Goal: Task Accomplishment & Management: Use online tool/utility

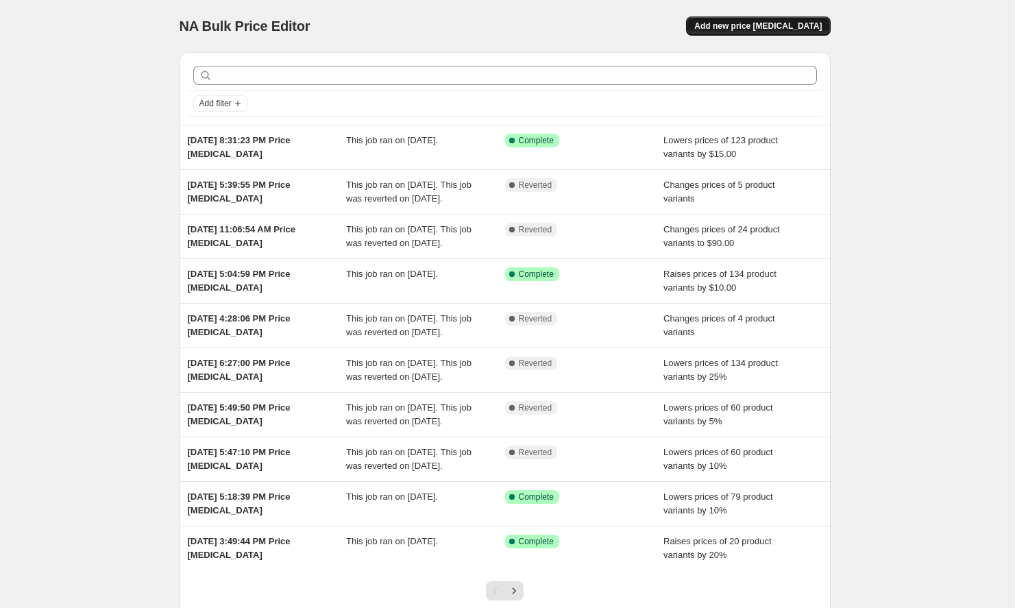
click at [765, 25] on span "Add new price [MEDICAL_DATA]" at bounding box center [757, 26] width 127 height 11
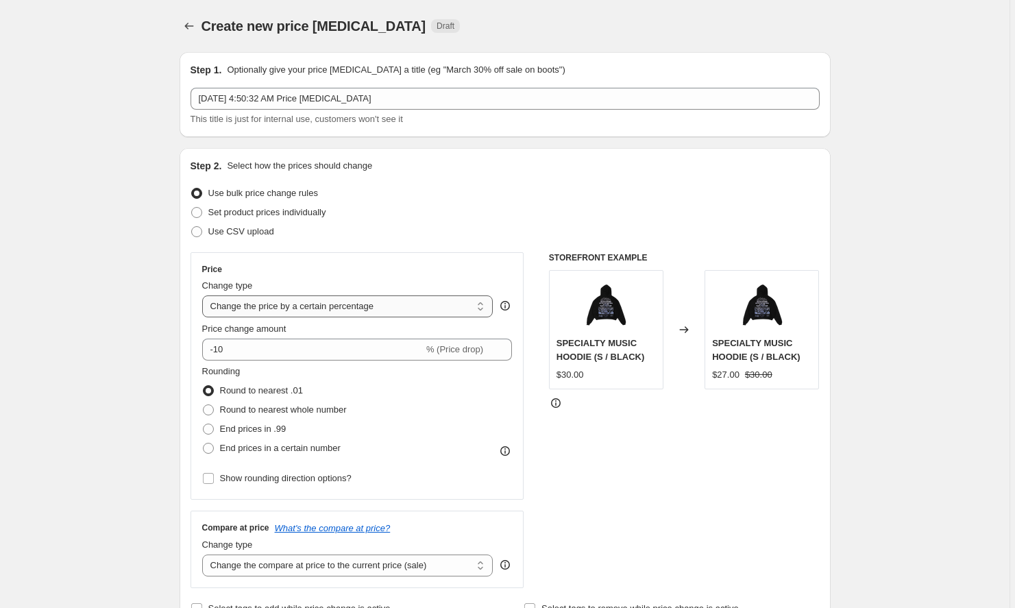
select select "to"
type input "80.00"
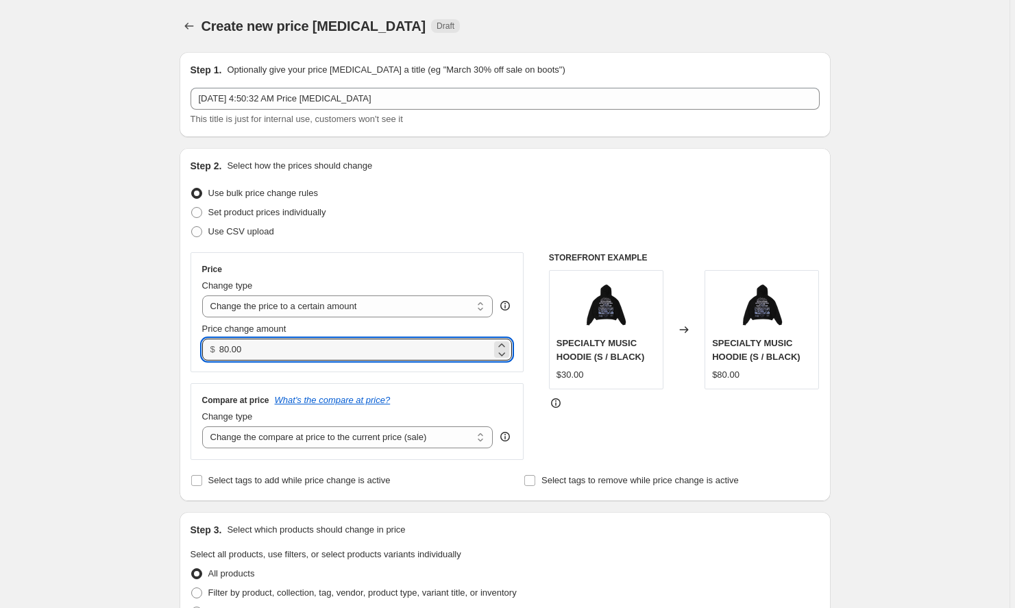
drag, startPoint x: 307, startPoint y: 351, endPoint x: 208, endPoint y: 344, distance: 99.6
click at [208, 344] on div "$ 80.00" at bounding box center [357, 349] width 310 height 22
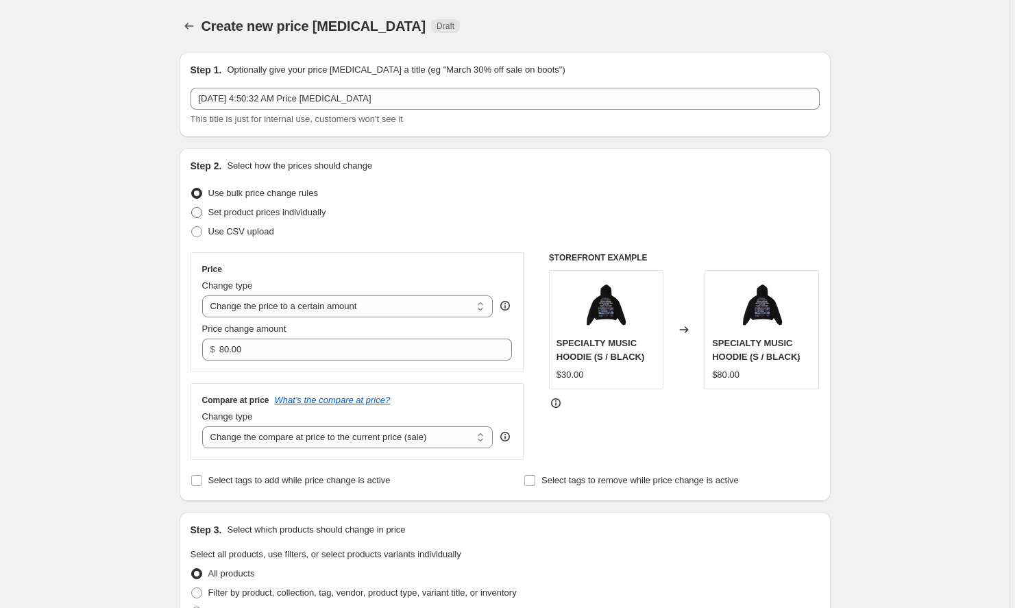
click at [288, 211] on span "Set product prices individually" at bounding box center [267, 212] width 118 height 10
click at [192, 208] on input "Set product prices individually" at bounding box center [191, 207] width 1 height 1
radio input "true"
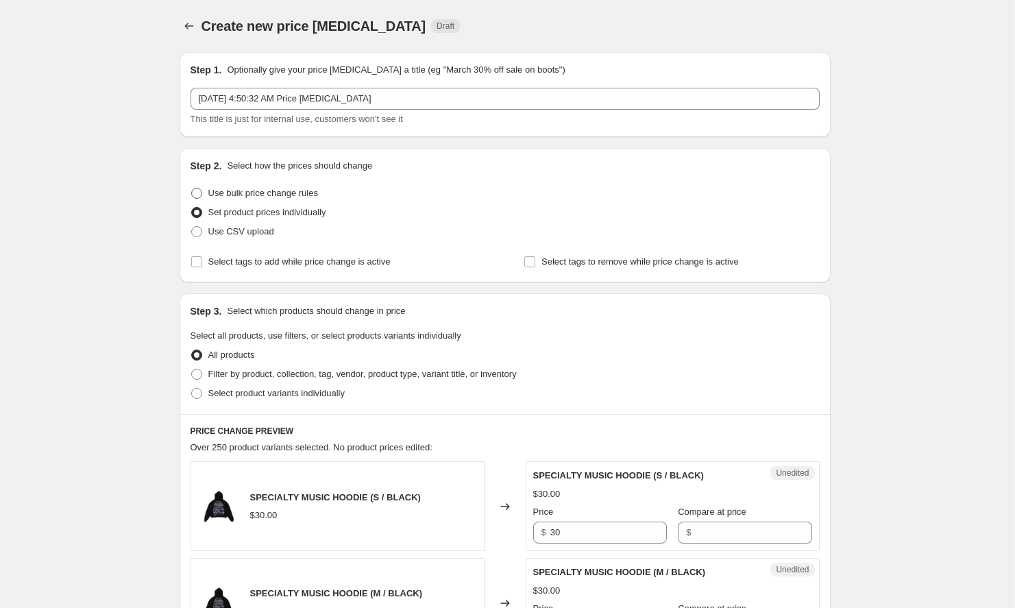
click at [296, 186] on span "Use bulk price change rules" at bounding box center [263, 193] width 110 height 14
click at [192, 188] on input "Use bulk price change rules" at bounding box center [191, 188] width 1 height 1
radio input "true"
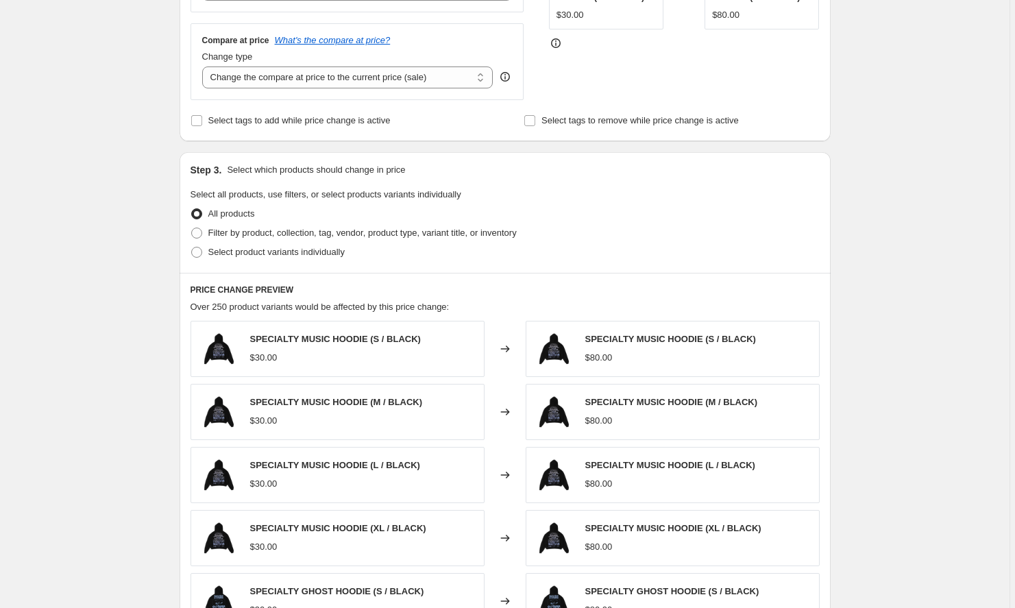
scroll to position [354, 0]
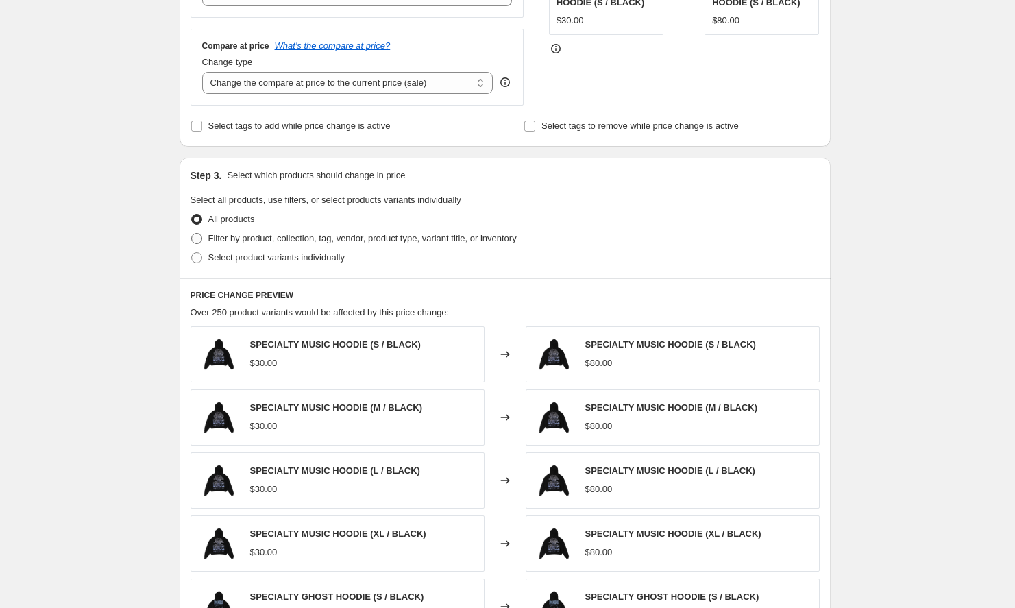
click at [348, 237] on span "Filter by product, collection, tag, vendor, product type, variant title, or inv…" at bounding box center [362, 238] width 308 height 10
click at [192, 234] on input "Filter by product, collection, tag, vendor, product type, variant title, or inv…" at bounding box center [191, 233] width 1 height 1
radio input "true"
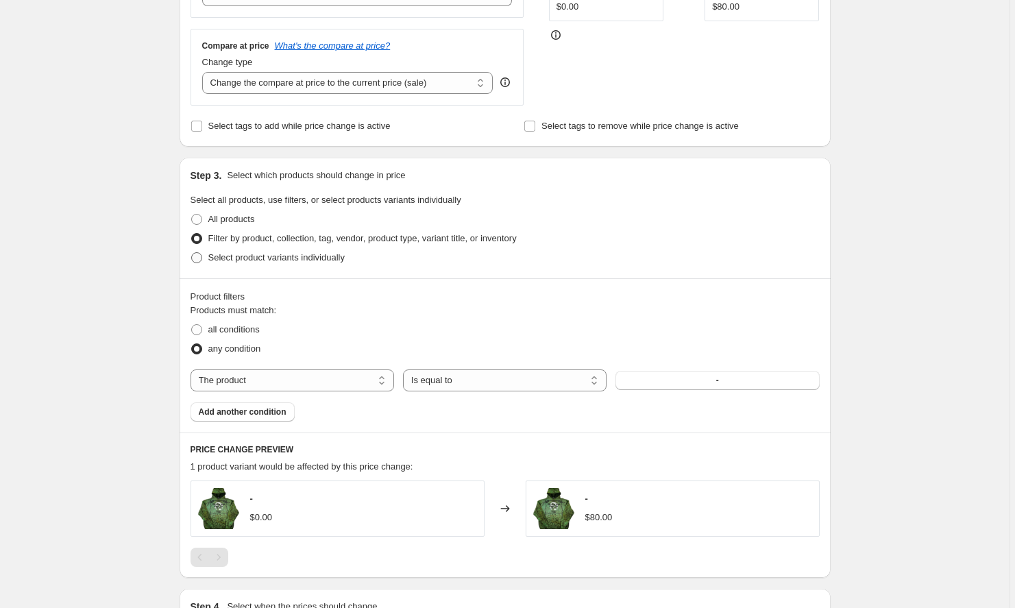
click at [332, 256] on span "Select product variants individually" at bounding box center [276, 257] width 136 height 10
click at [192, 253] on input "Select product variants individually" at bounding box center [191, 252] width 1 height 1
radio input "true"
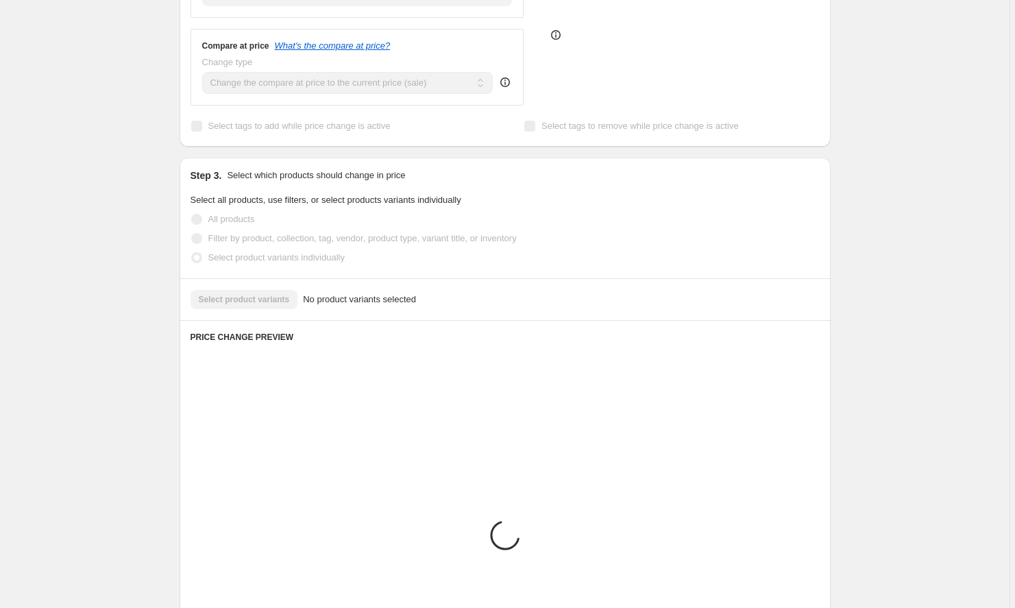
scroll to position [331, 0]
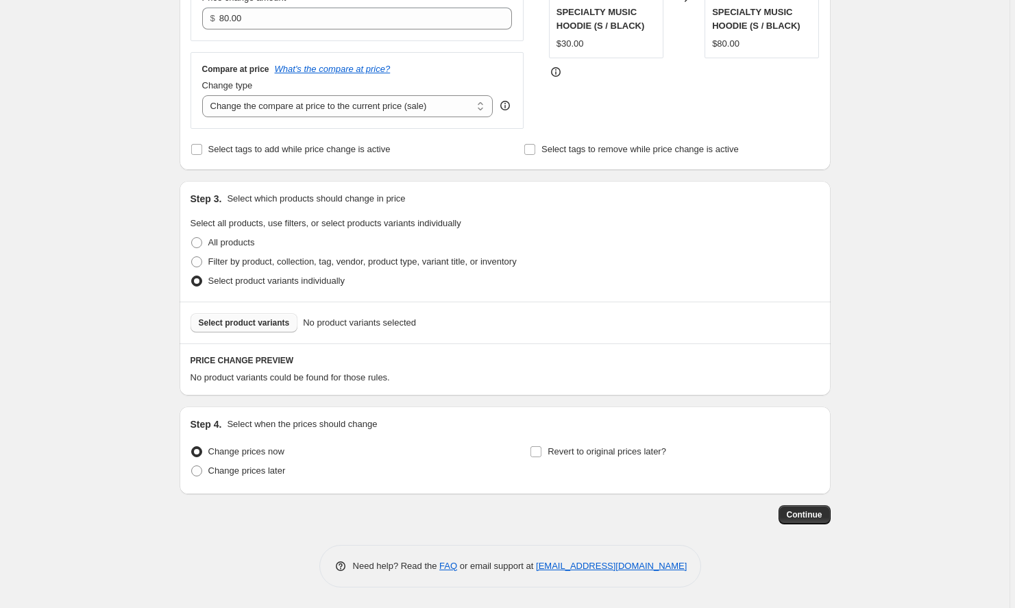
click at [251, 325] on span "Select product variants" at bounding box center [244, 322] width 91 height 11
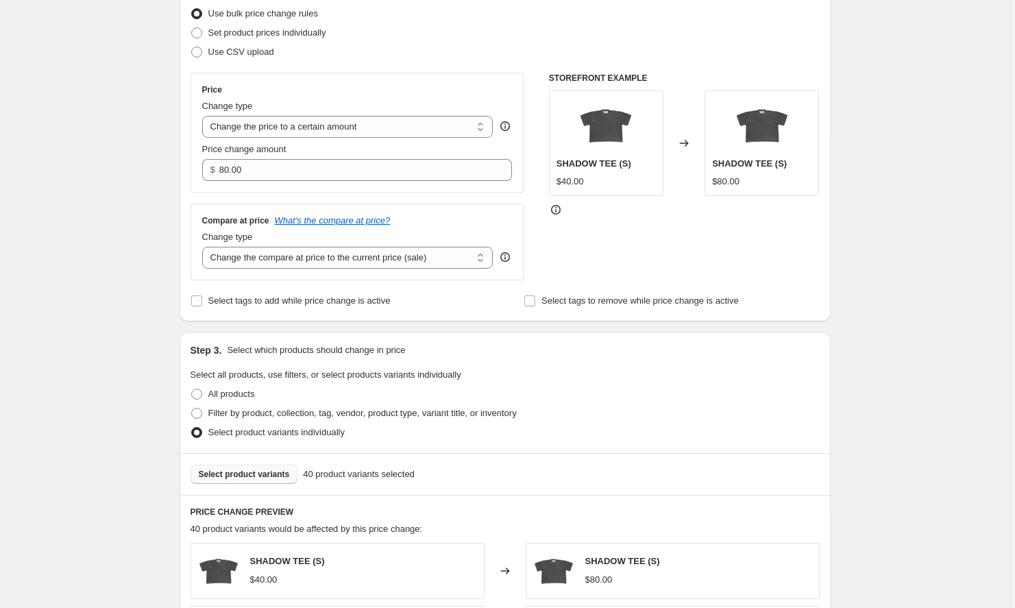
scroll to position [119, 0]
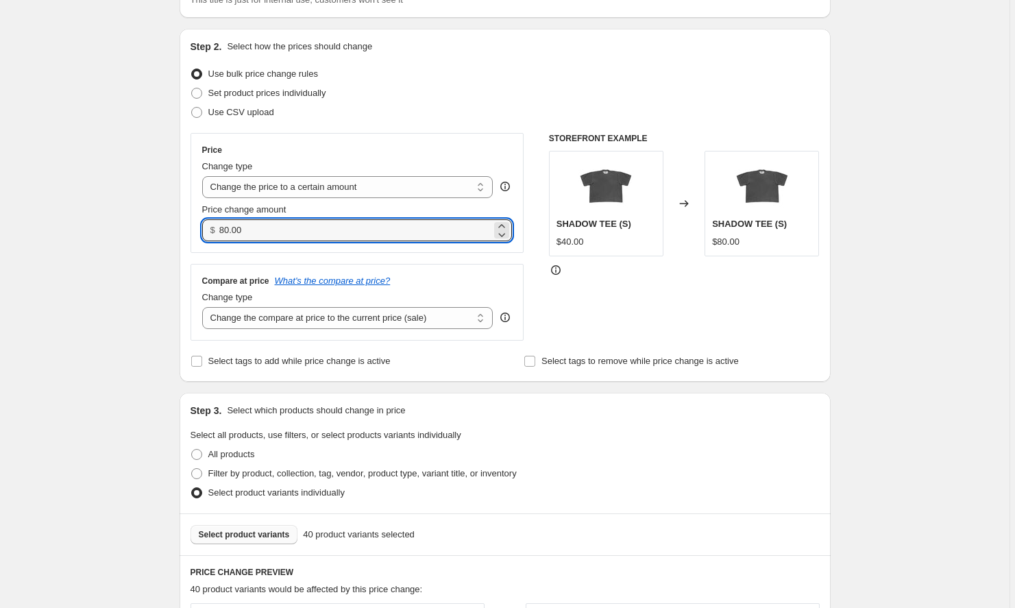
drag, startPoint x: 284, startPoint y: 227, endPoint x: 207, endPoint y: 225, distance: 76.7
click at [207, 225] on div "$ 80.00" at bounding box center [357, 230] width 310 height 22
type input "25.00"
click at [634, 304] on div "STOREFRONT EXAMPLE SHADOW TEE (S) $40.00 Changed to SHADOW TEE (S) $80.00" at bounding box center [684, 237] width 271 height 208
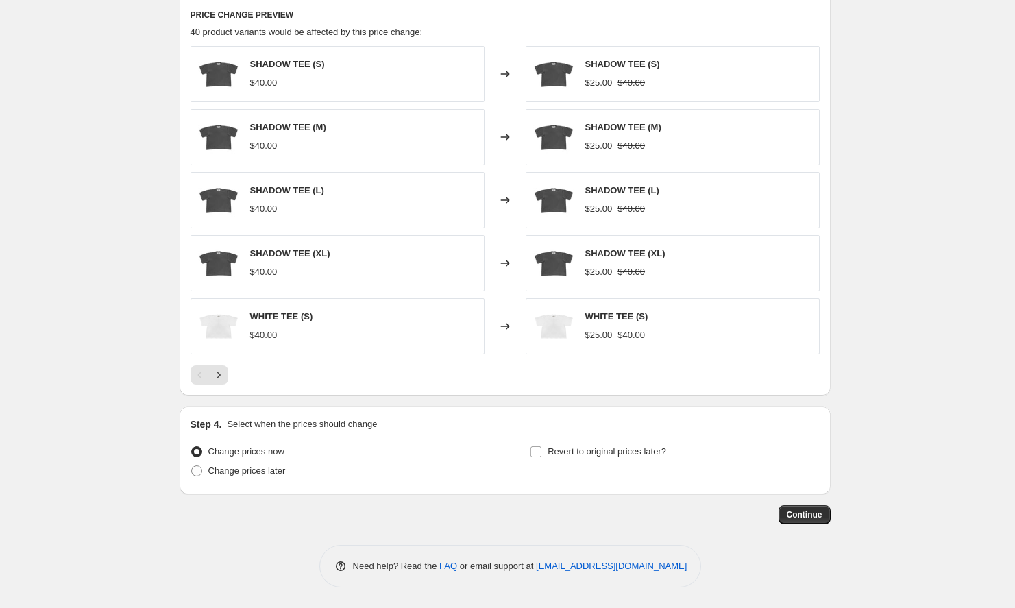
scroll to position [676, 0]
click at [808, 517] on span "Continue" at bounding box center [805, 514] width 36 height 11
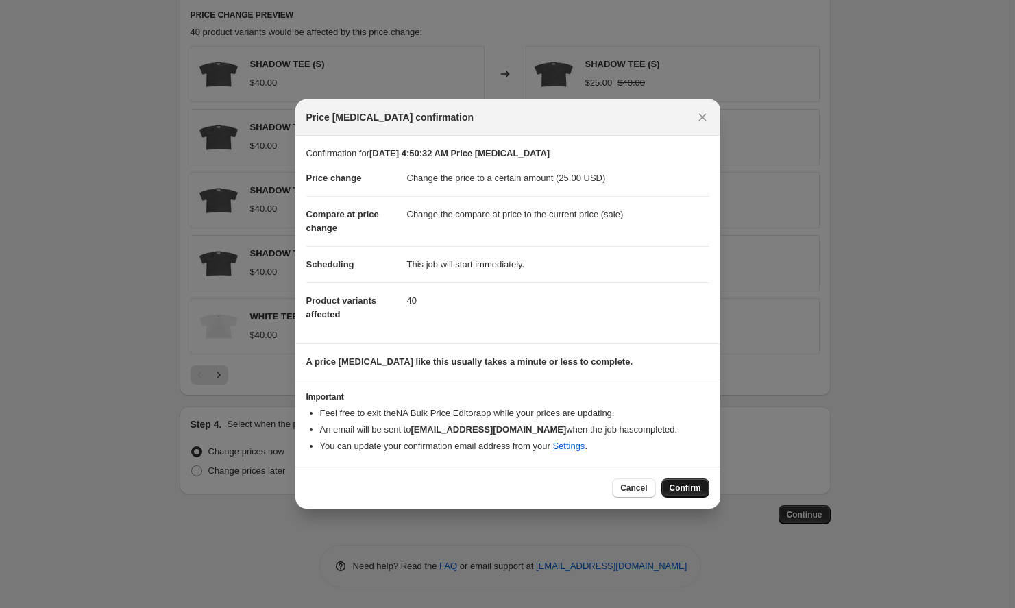
click at [680, 489] on span "Confirm" at bounding box center [685, 487] width 32 height 11
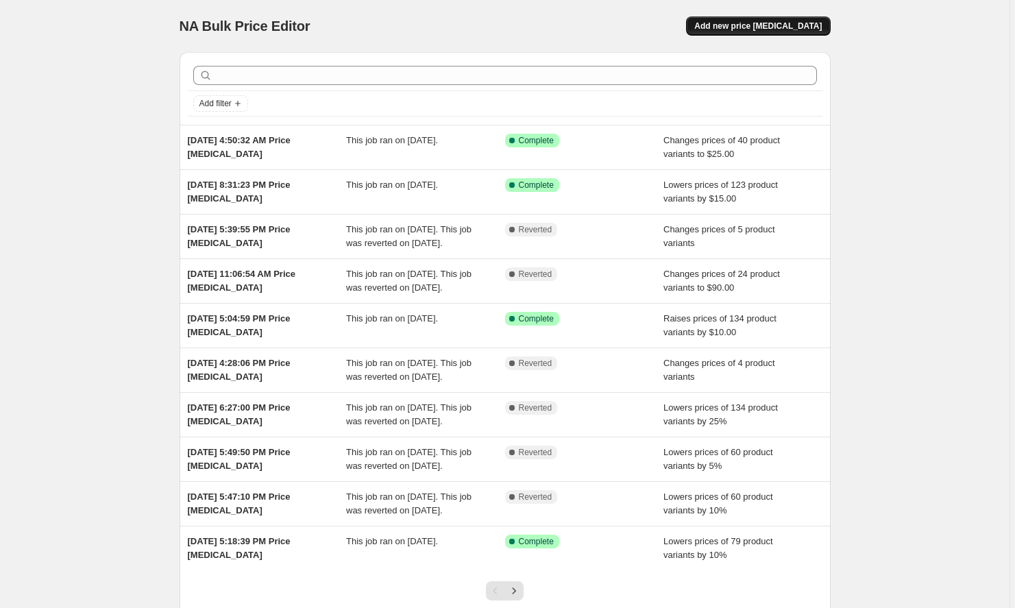
click at [762, 27] on span "Add new price change job" at bounding box center [757, 26] width 127 height 11
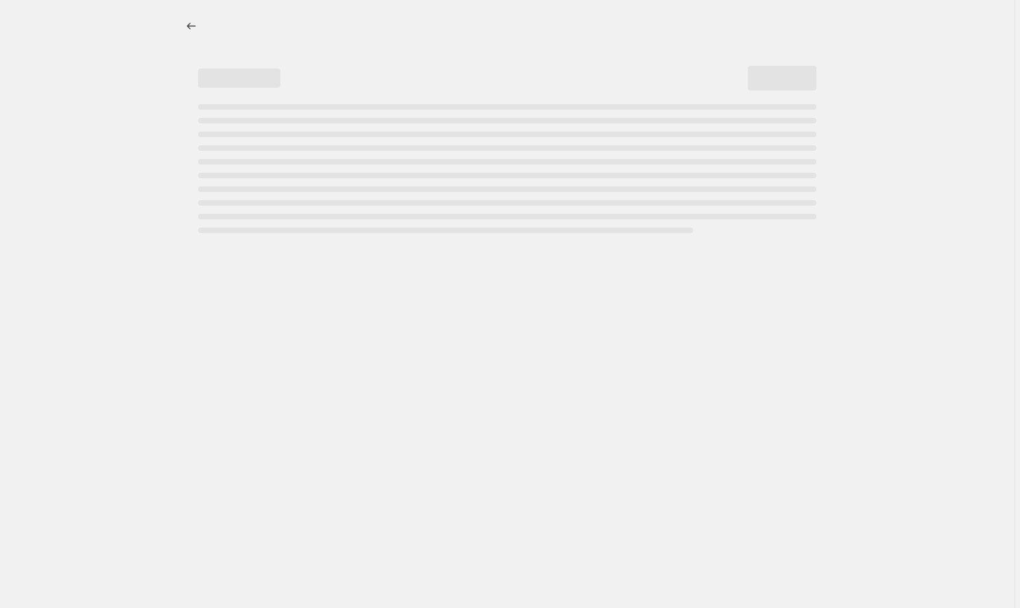
select select "percentage"
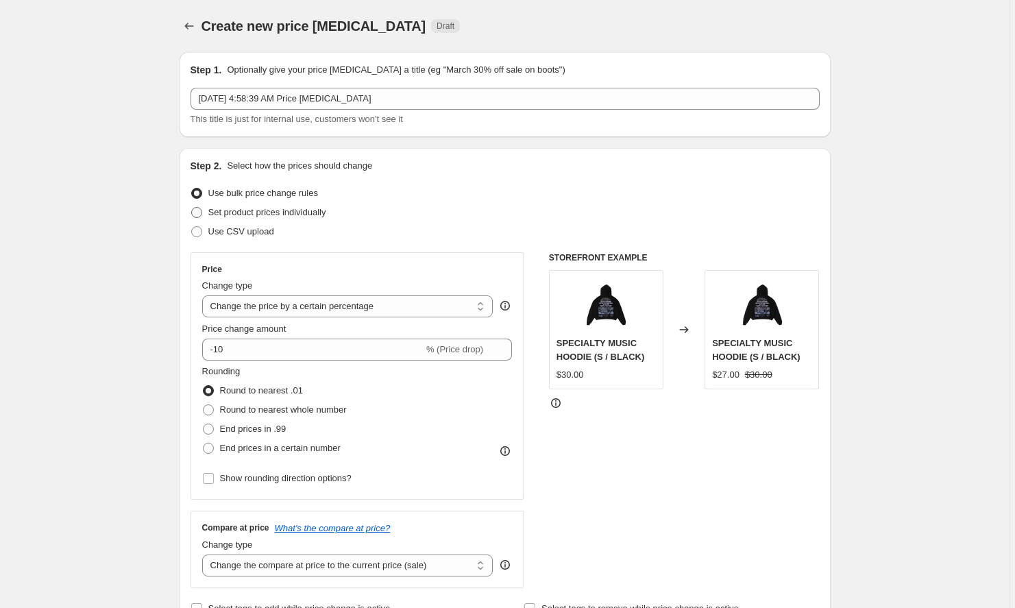
click at [301, 210] on span "Set product prices individually" at bounding box center [267, 212] width 118 height 10
click at [192, 208] on input "Set product prices individually" at bounding box center [191, 207] width 1 height 1
radio input "true"
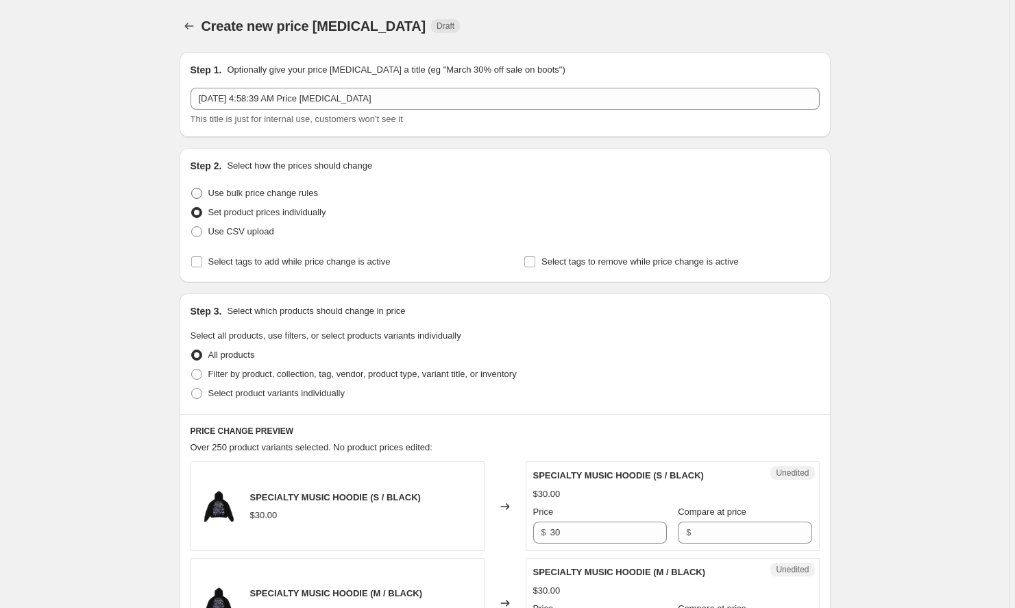
click at [282, 196] on span "Use bulk price change rules" at bounding box center [263, 193] width 110 height 10
click at [192, 188] on input "Use bulk price change rules" at bounding box center [191, 188] width 1 height 1
radio input "true"
select select "percentage"
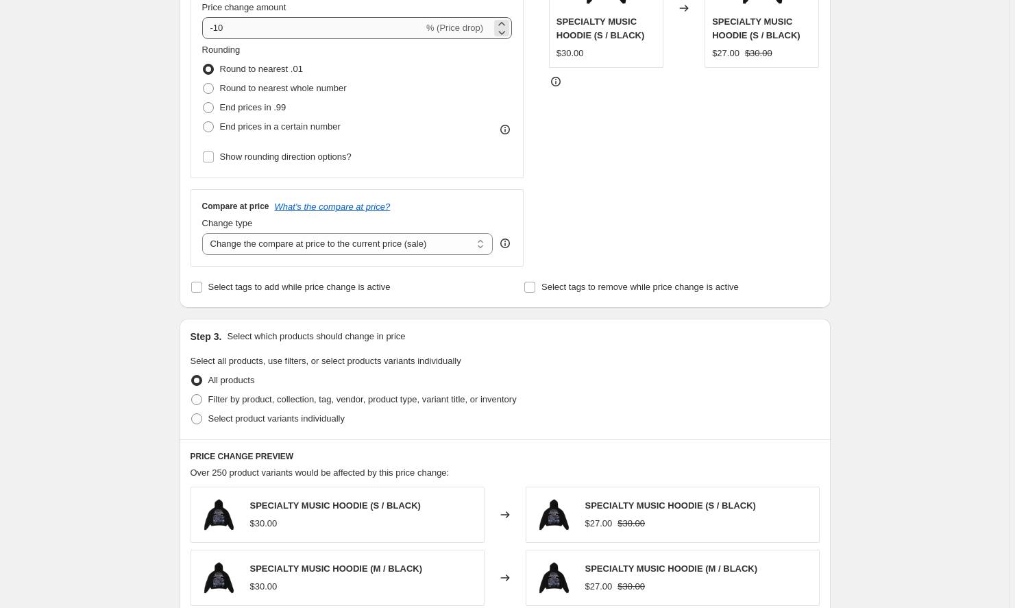
scroll to position [378, 0]
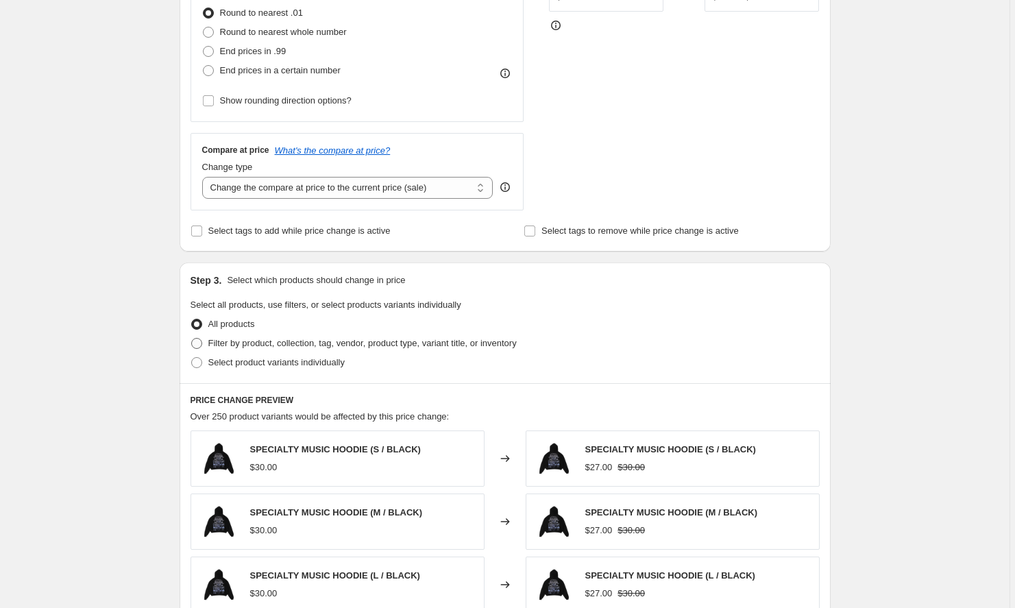
click at [286, 342] on span "Filter by product, collection, tag, vendor, product type, variant title, or inv…" at bounding box center [362, 343] width 308 height 10
click at [192, 338] on input "Filter by product, collection, tag, vendor, product type, variant title, or inv…" at bounding box center [191, 338] width 1 height 1
radio input "true"
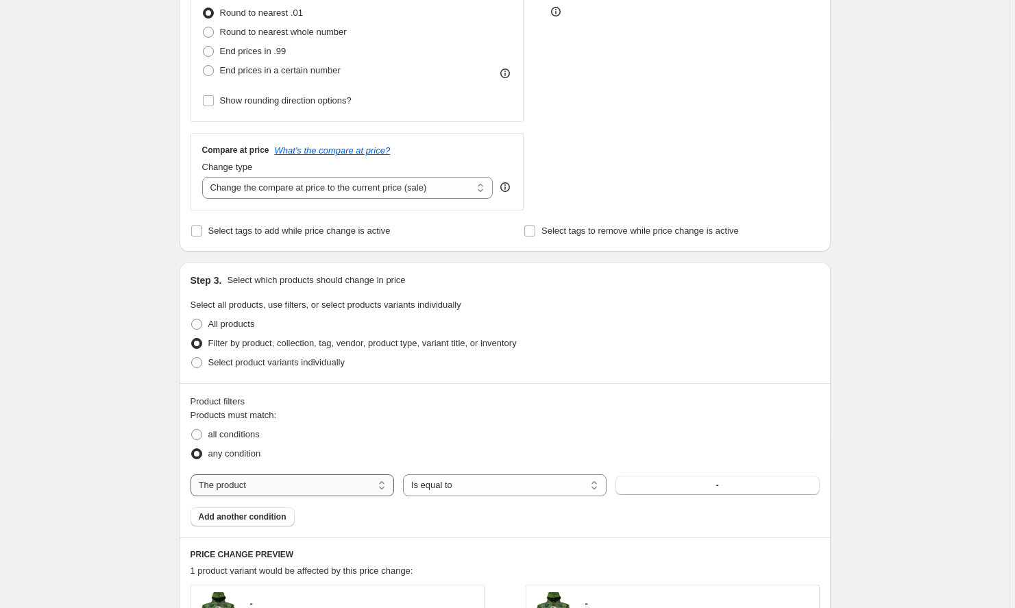
select select "collection"
click at [714, 484] on button "1/1" at bounding box center [716, 484] width 203 height 19
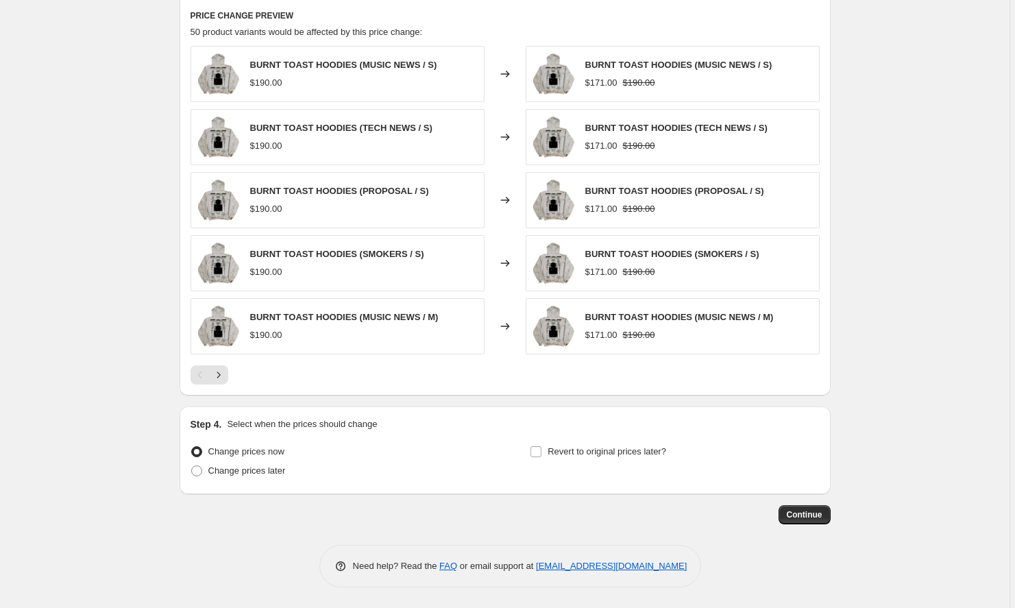
scroll to position [916, 0]
click at [222, 379] on icon "Next" at bounding box center [219, 375] width 14 height 14
click at [220, 384] on button "Next" at bounding box center [218, 375] width 19 height 19
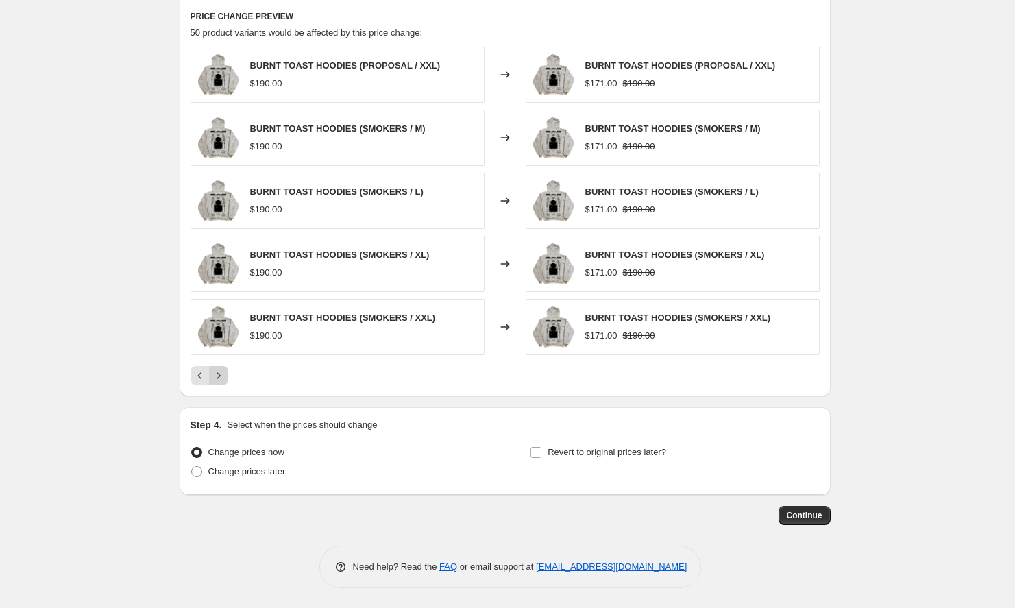
click at [220, 384] on button "Next" at bounding box center [218, 375] width 19 height 19
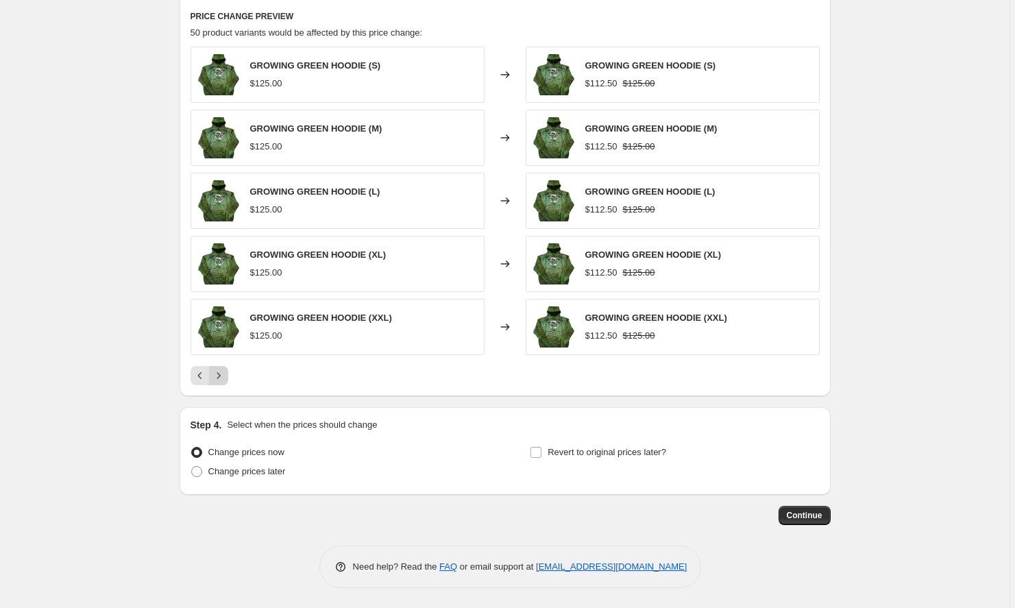
click at [220, 384] on button "Next" at bounding box center [218, 375] width 19 height 19
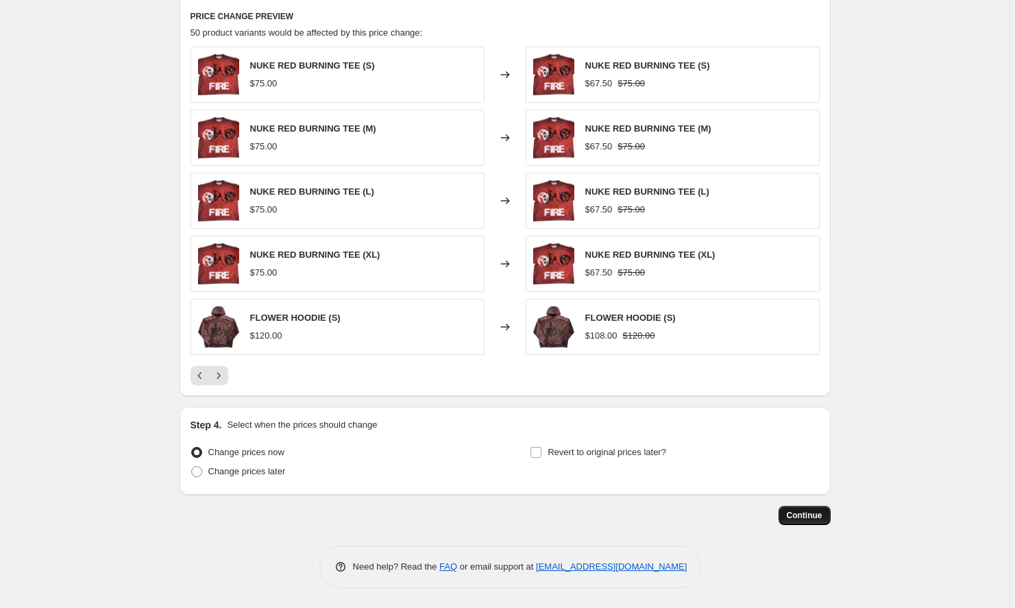
click at [815, 521] on button "Continue" at bounding box center [804, 515] width 52 height 19
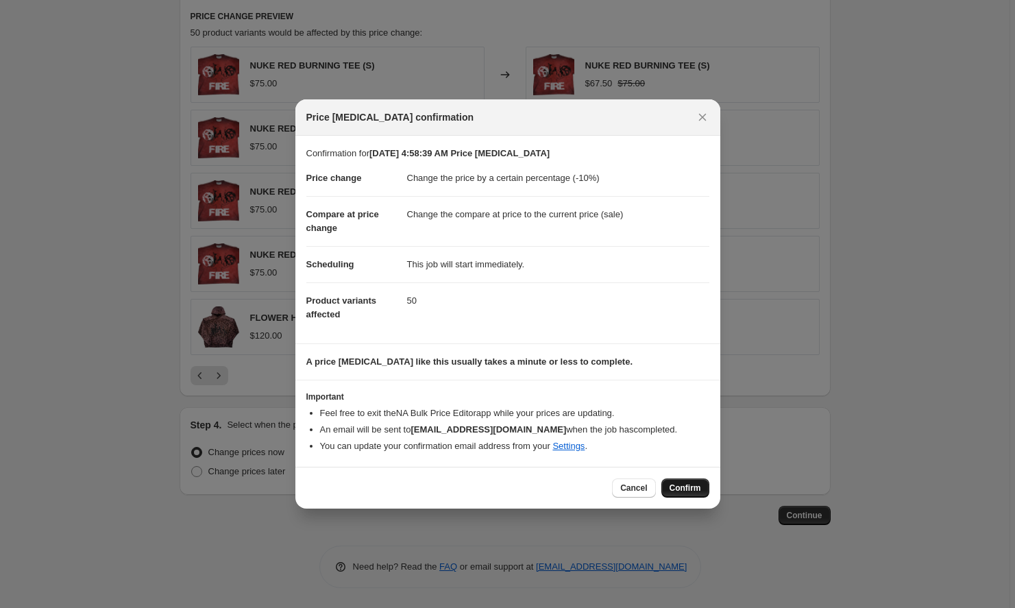
click at [684, 483] on button "Confirm" at bounding box center [685, 487] width 48 height 19
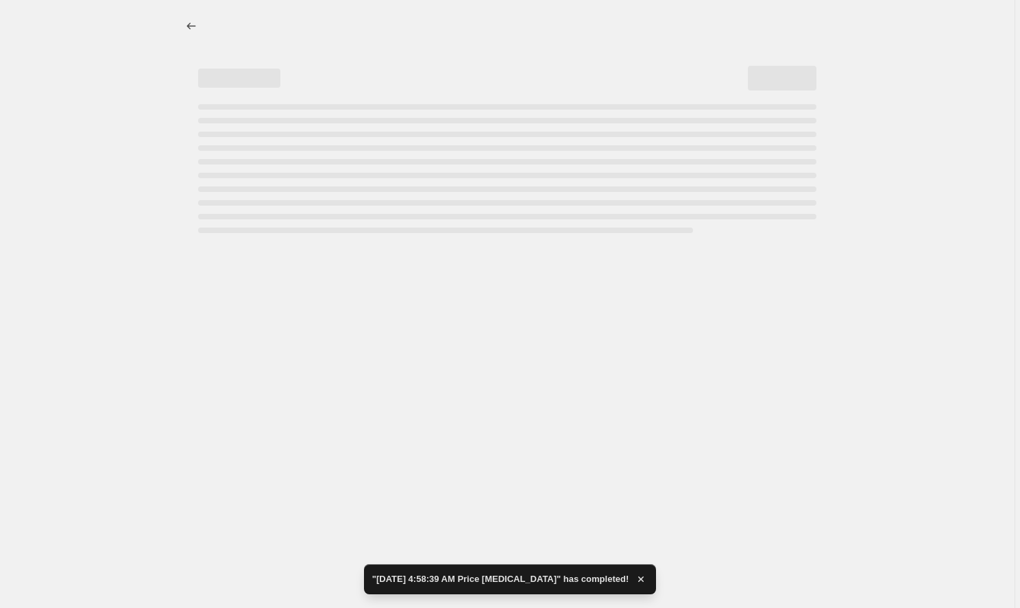
select select "percentage"
select select "collection"
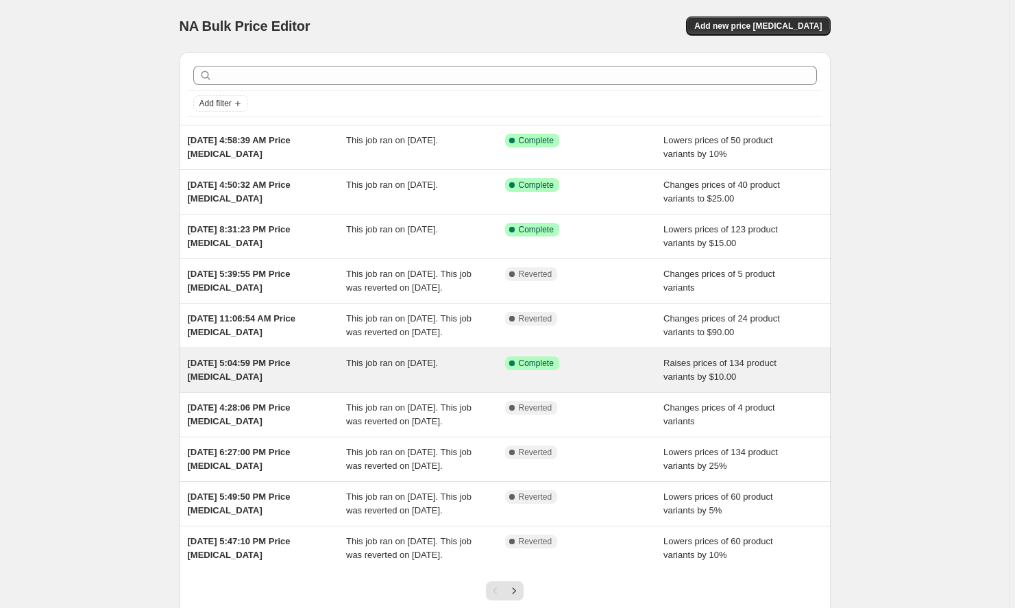
click at [777, 384] on div "Raises prices of 134 product variants by $10.00" at bounding box center [742, 369] width 159 height 27
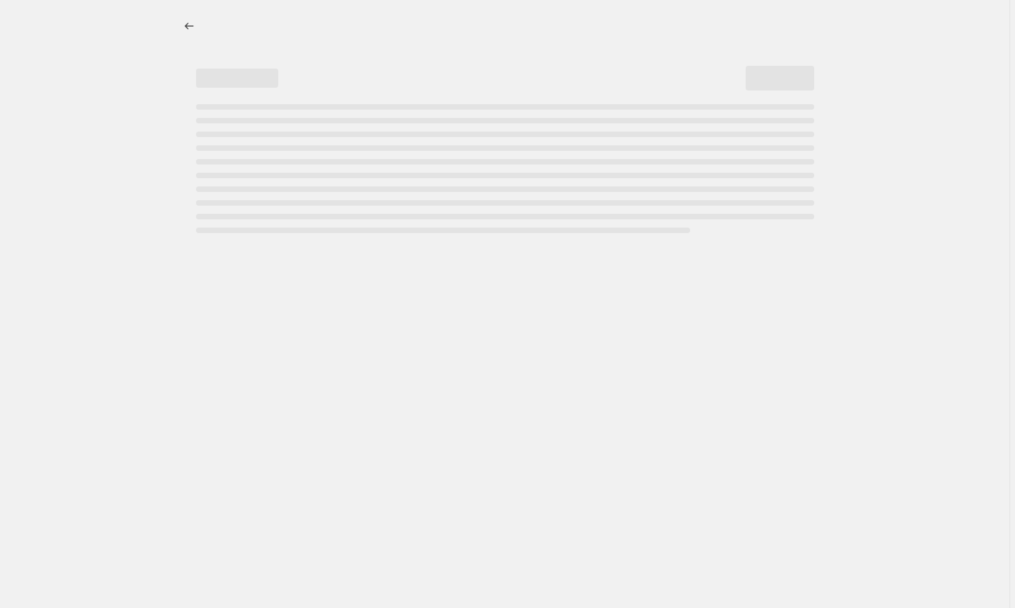
select select "by"
select select "collection"
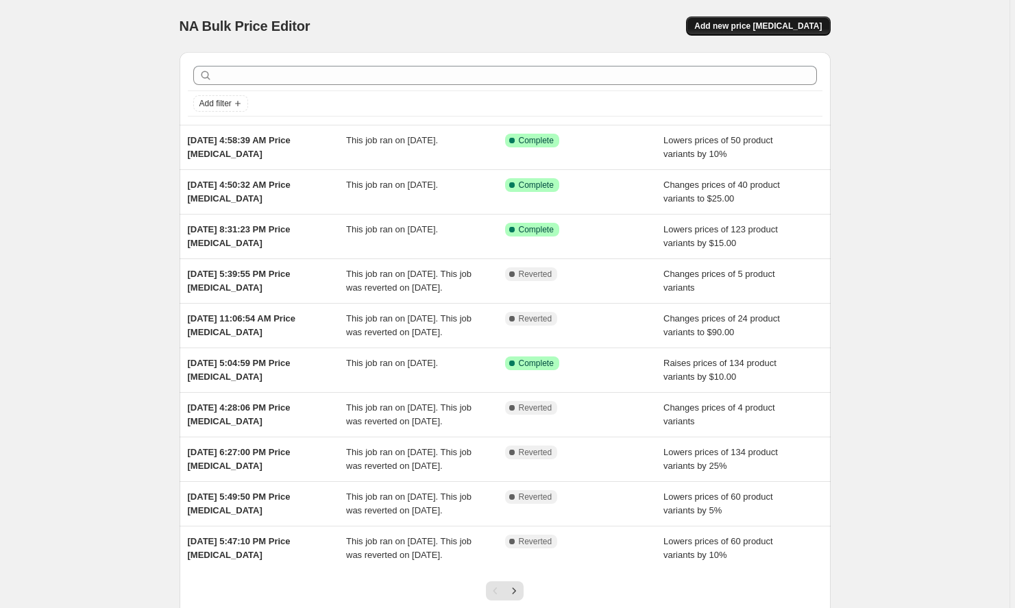
click at [756, 30] on span "Add new price [MEDICAL_DATA]" at bounding box center [757, 26] width 127 height 11
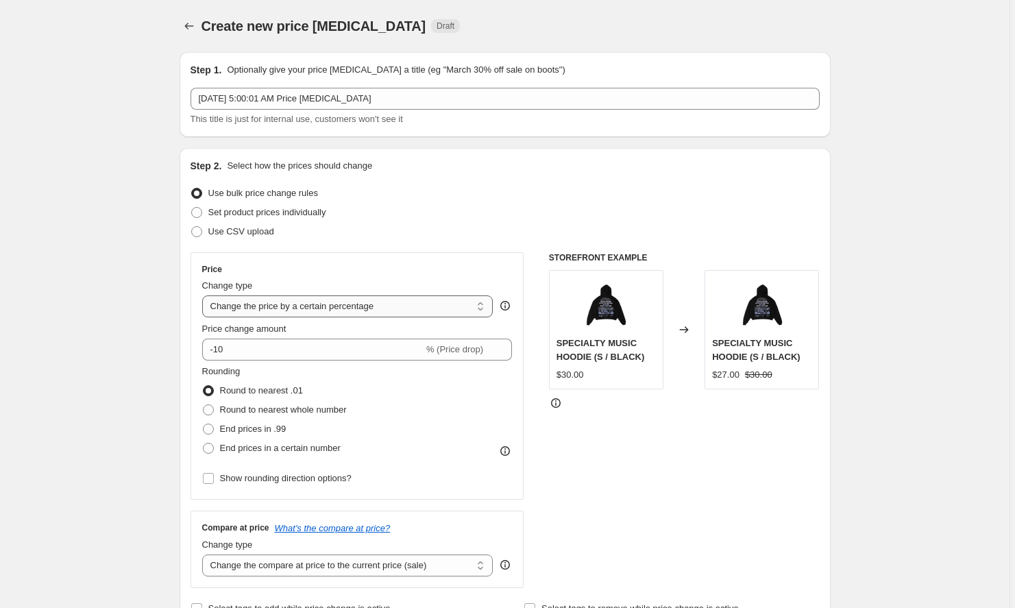
select select "by"
type input "-10.00"
click at [268, 348] on input "-10.00" at bounding box center [326, 349] width 214 height 22
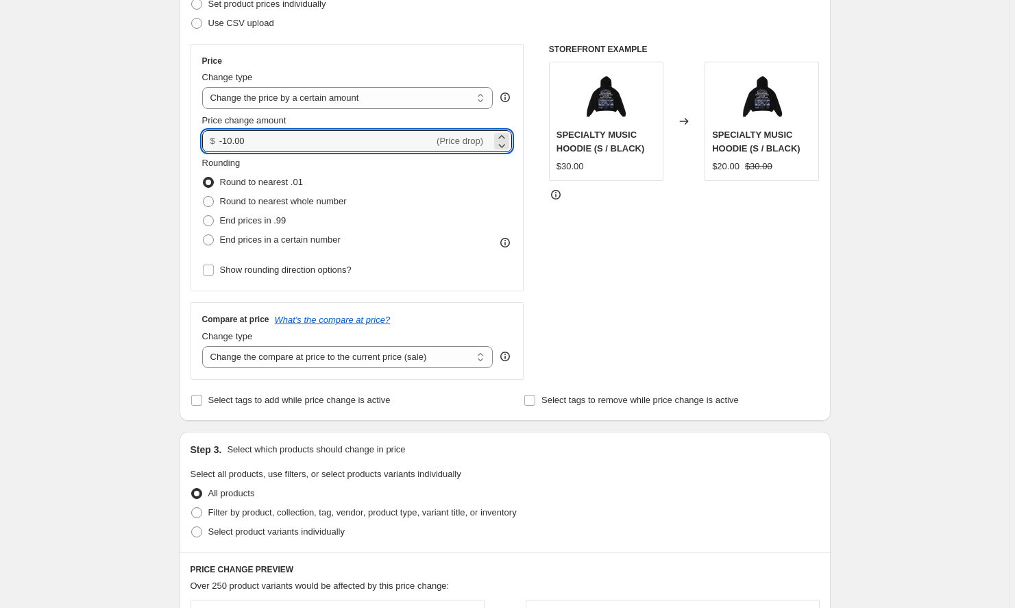
scroll to position [255, 0]
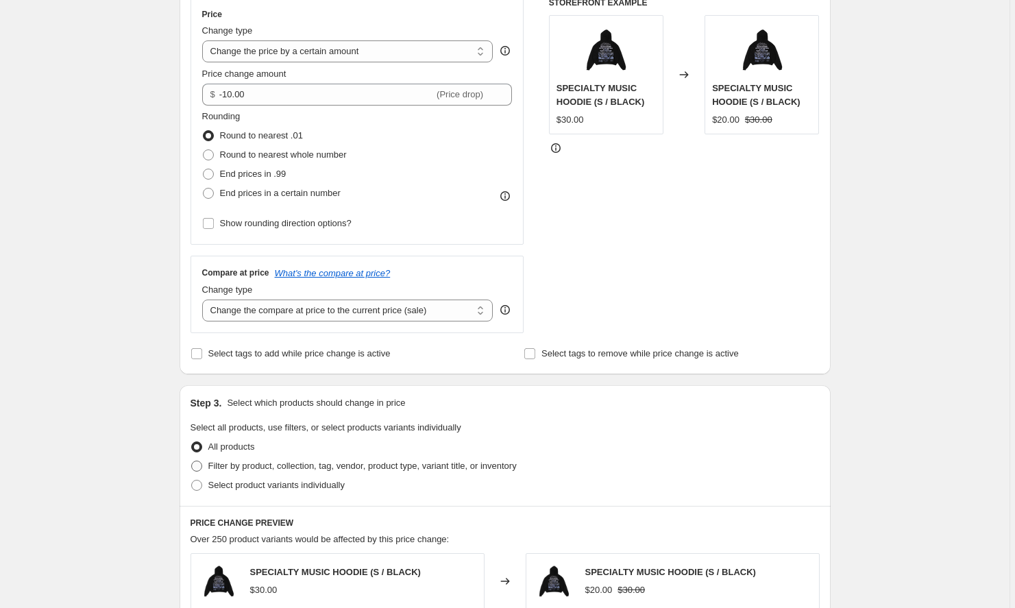
click at [330, 462] on span "Filter by product, collection, tag, vendor, product type, variant title, or inv…" at bounding box center [362, 465] width 308 height 10
click at [192, 461] on input "Filter by product, collection, tag, vendor, product type, variant title, or inv…" at bounding box center [191, 460] width 1 height 1
radio input "true"
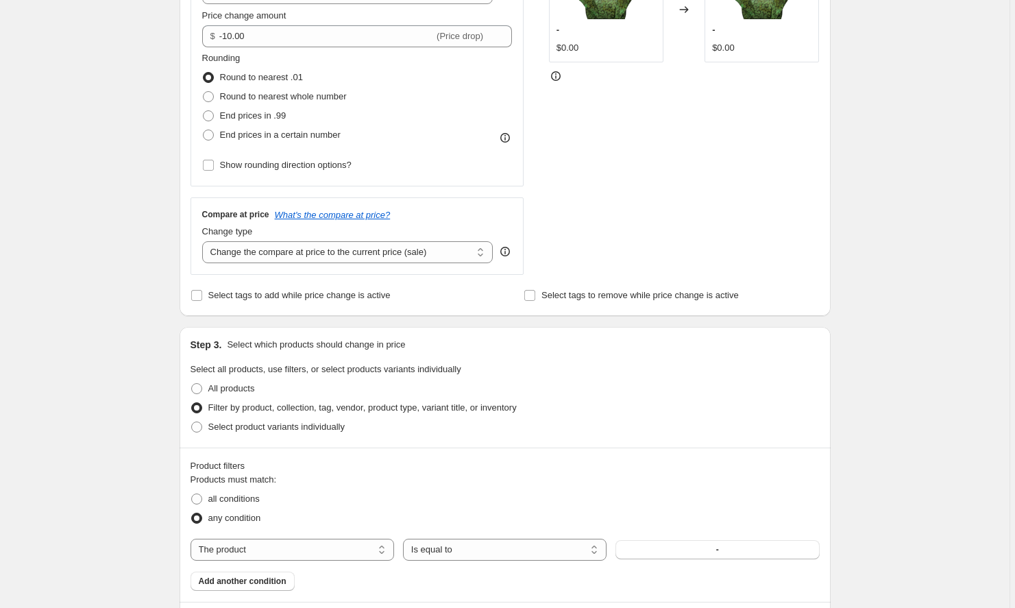
scroll to position [312, 0]
click at [288, 426] on span "Select product variants individually" at bounding box center [276, 427] width 136 height 10
click at [192, 423] on input "Select product variants individually" at bounding box center [191, 422] width 1 height 1
radio input "true"
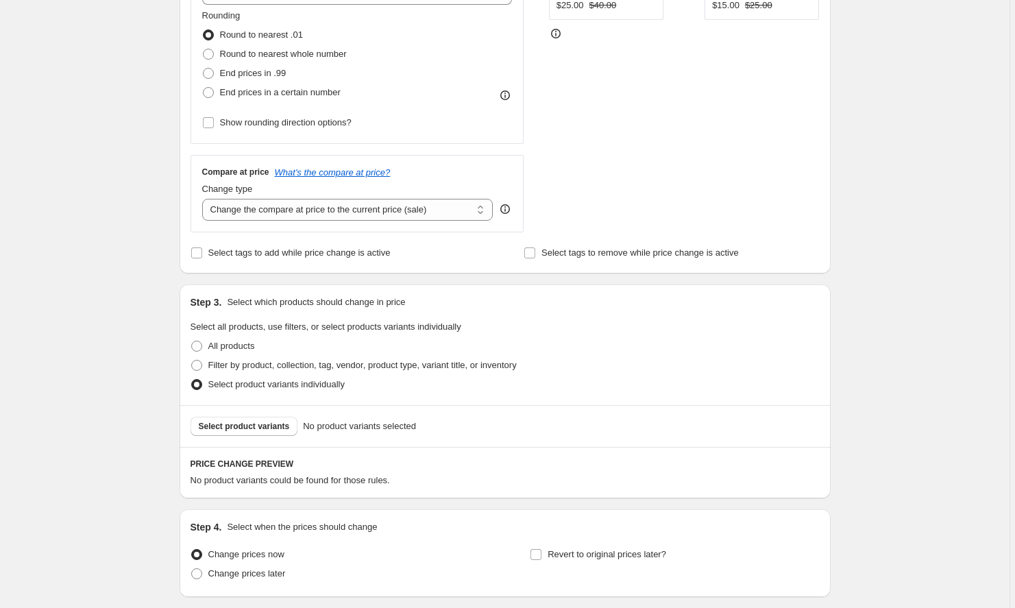
scroll to position [366, 0]
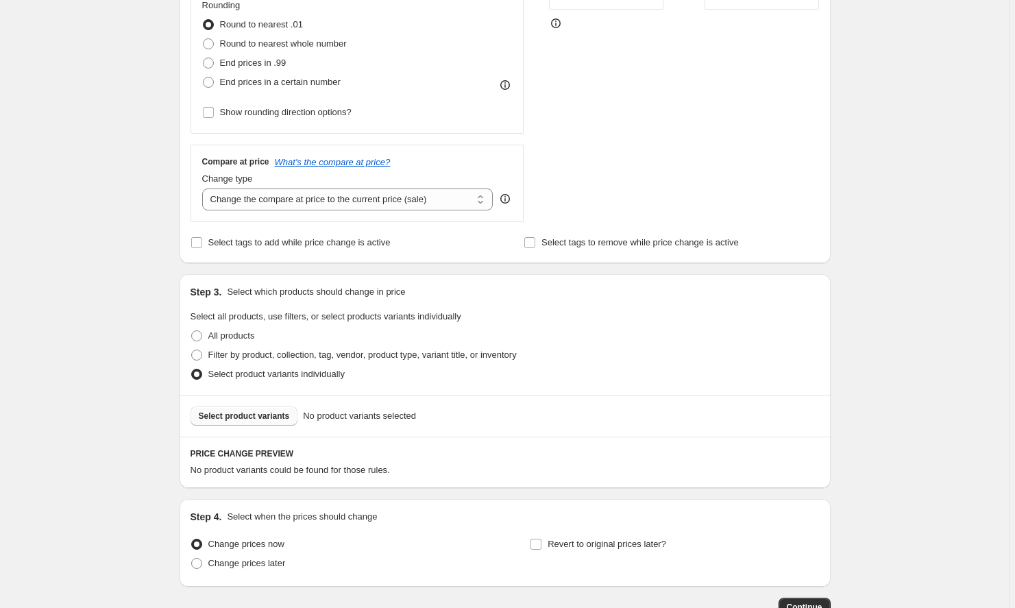
click at [277, 413] on span "Select product variants" at bounding box center [244, 415] width 91 height 11
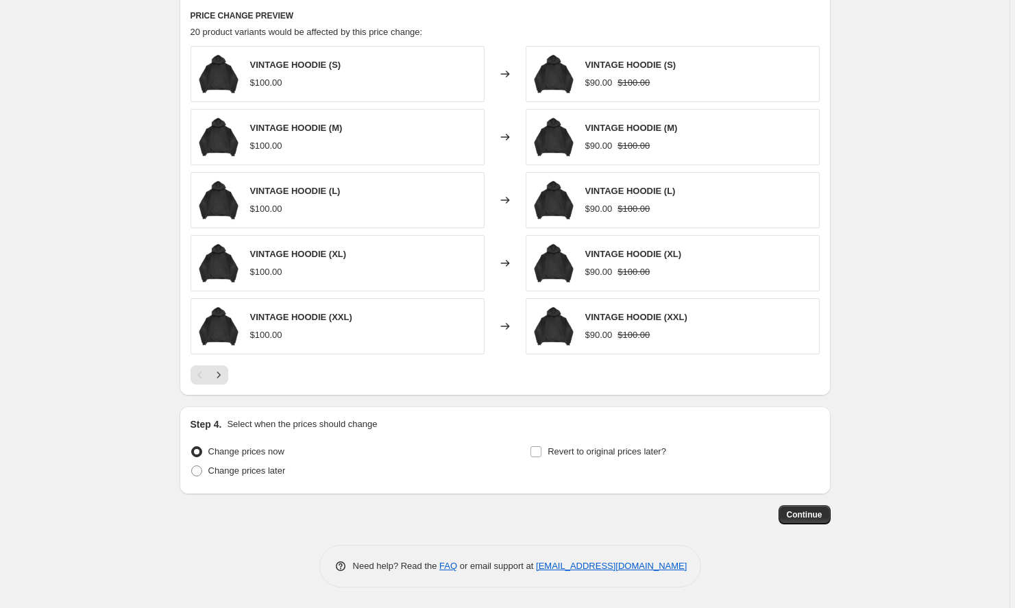
scroll to position [804, 0]
click at [224, 382] on button "Next" at bounding box center [218, 374] width 19 height 19
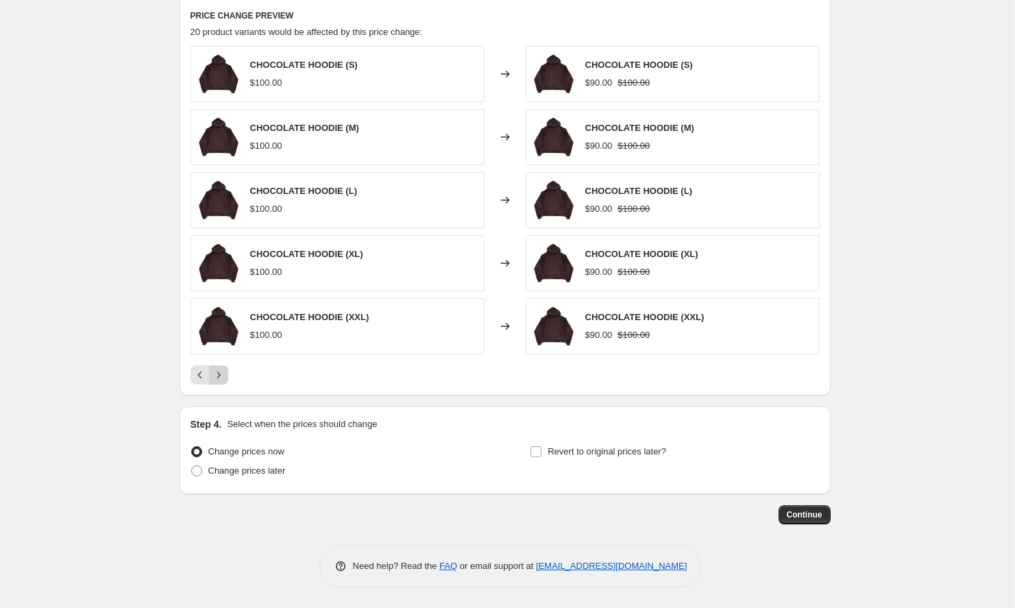
click at [224, 382] on button "Next" at bounding box center [218, 374] width 19 height 19
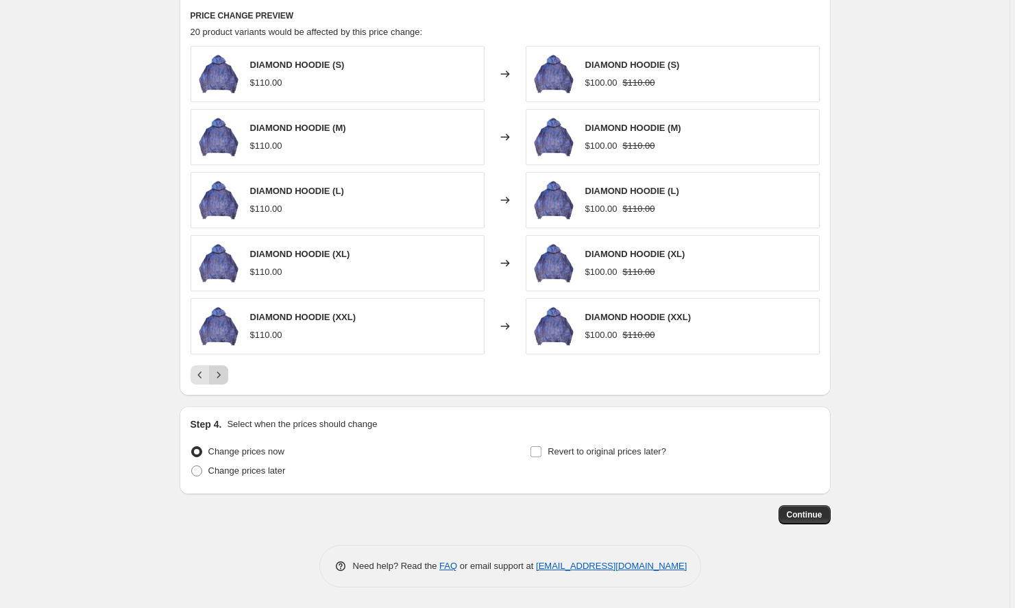
click at [224, 382] on button "Next" at bounding box center [218, 374] width 19 height 19
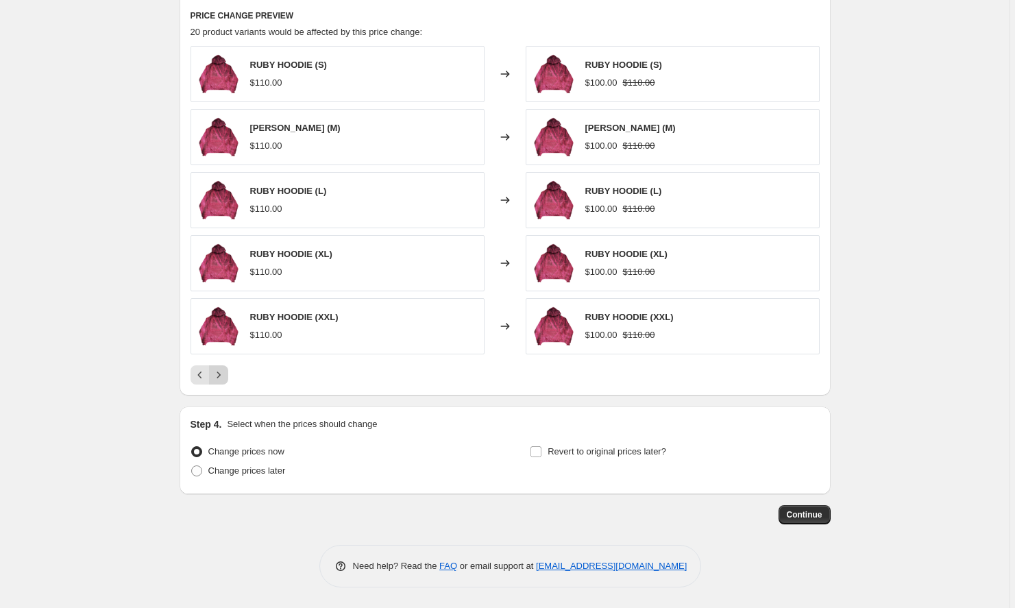
click at [224, 382] on div "Pagination" at bounding box center [218, 374] width 19 height 19
click at [811, 521] on button "Continue" at bounding box center [804, 514] width 52 height 19
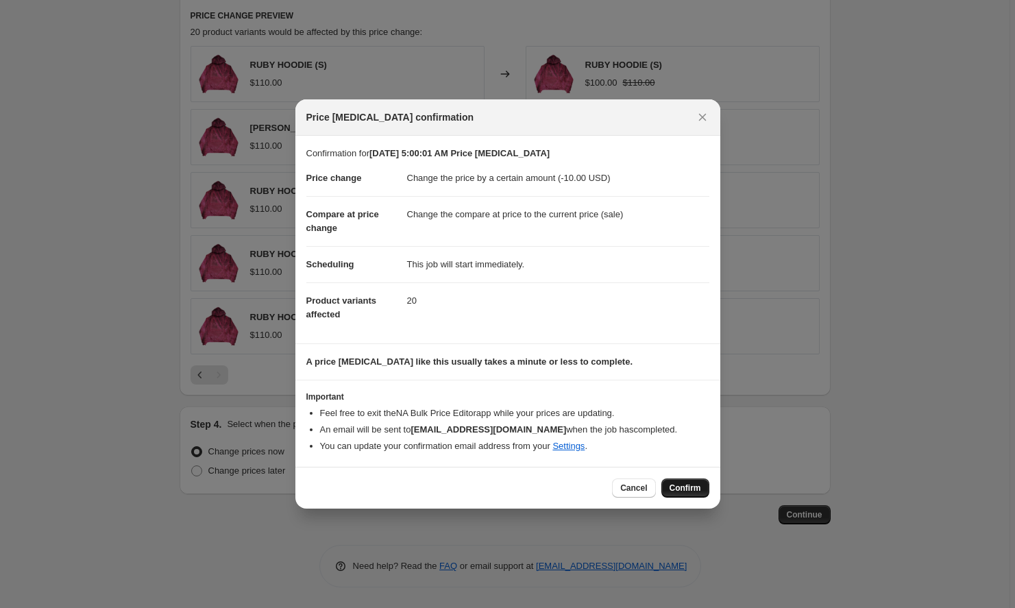
click at [688, 486] on span "Confirm" at bounding box center [685, 487] width 32 height 11
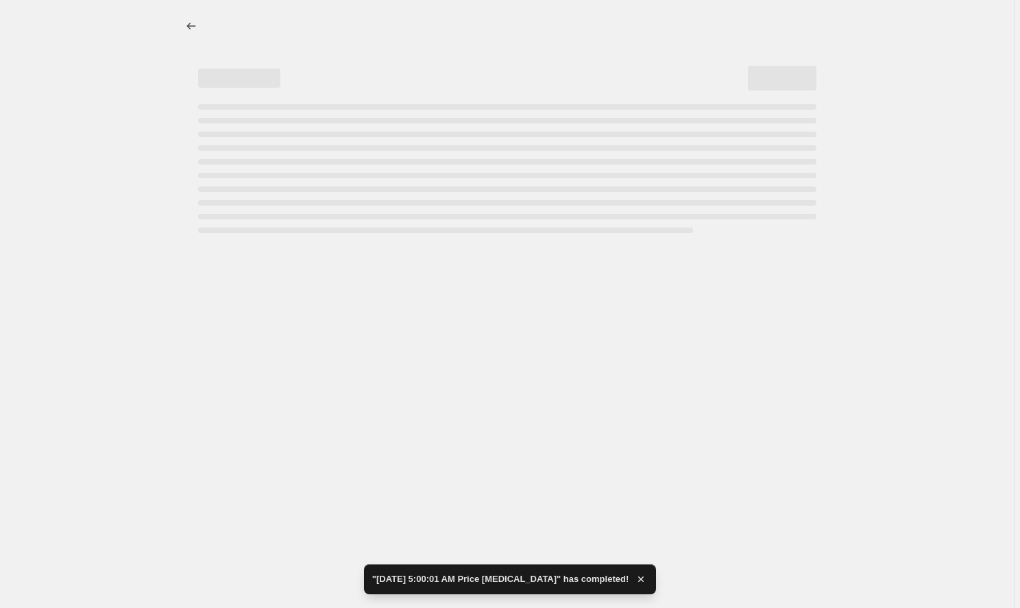
select select "by"
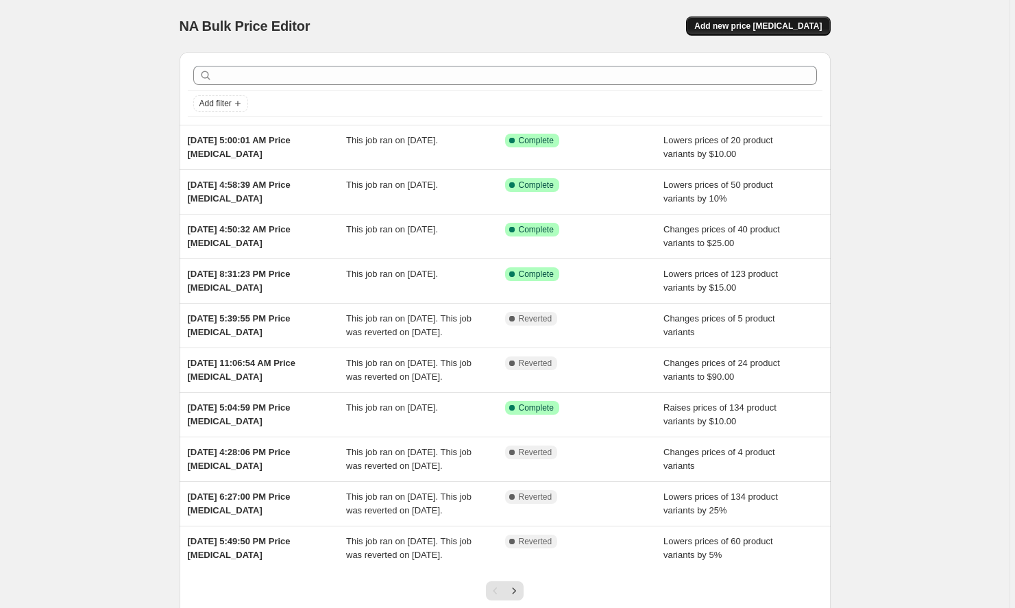
click at [776, 24] on span "Add new price [MEDICAL_DATA]" at bounding box center [757, 26] width 127 height 11
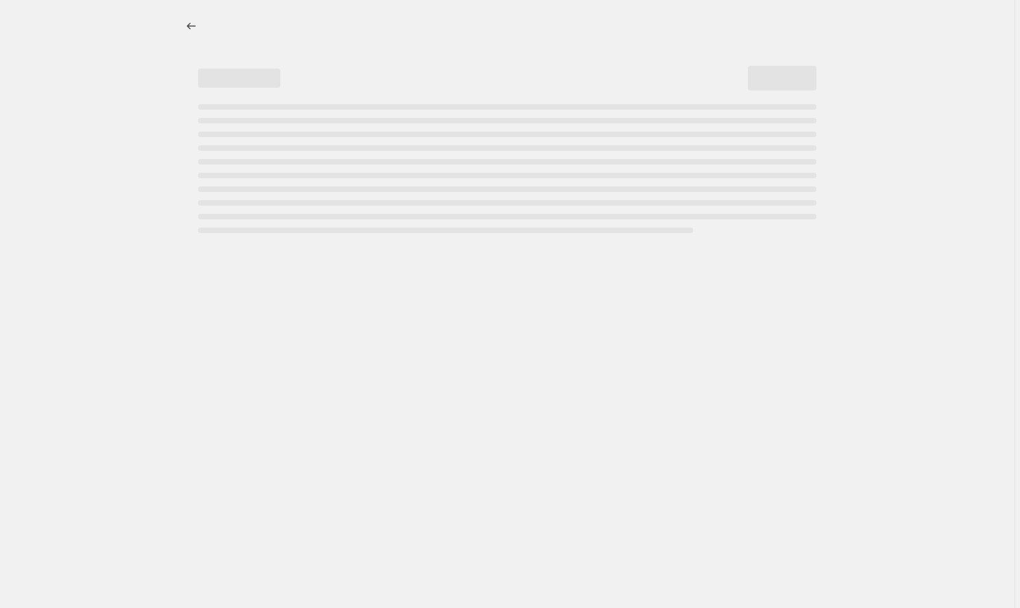
select select "percentage"
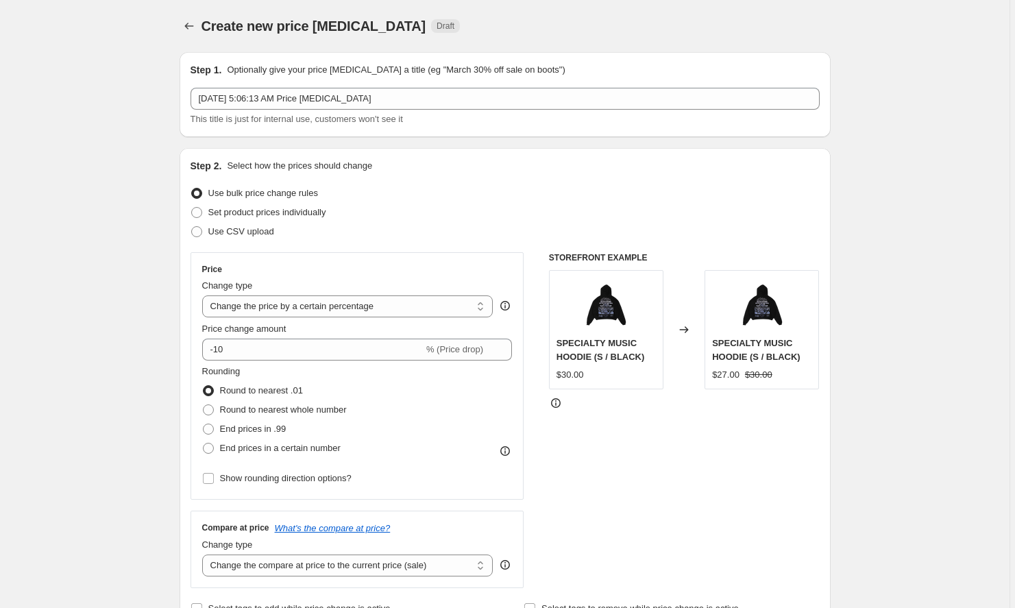
scroll to position [18, 0]
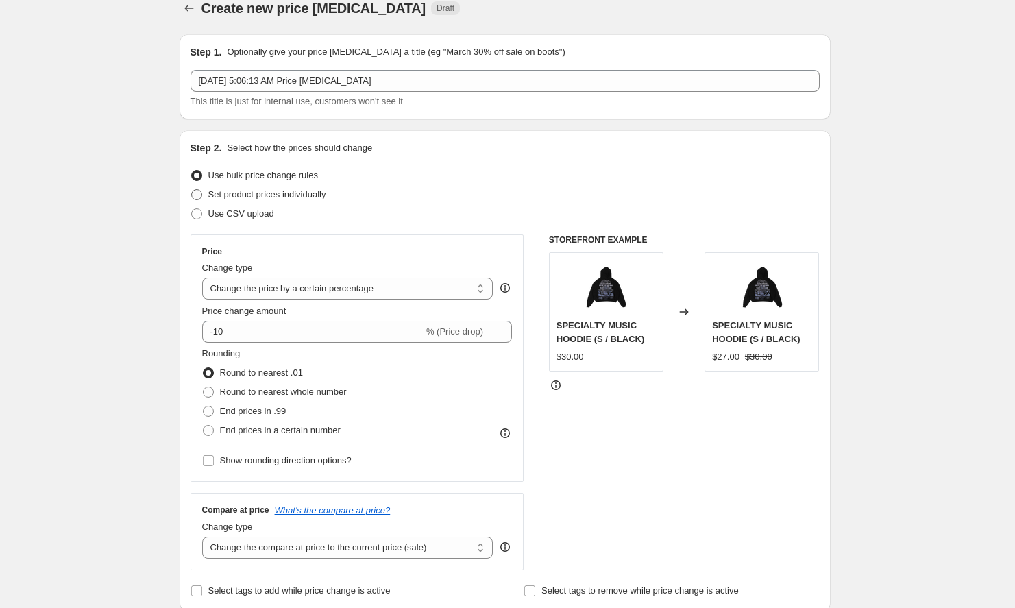
click at [294, 199] on span "Set product prices individually" at bounding box center [267, 194] width 118 height 10
click at [192, 190] on input "Set product prices individually" at bounding box center [191, 189] width 1 height 1
radio input "true"
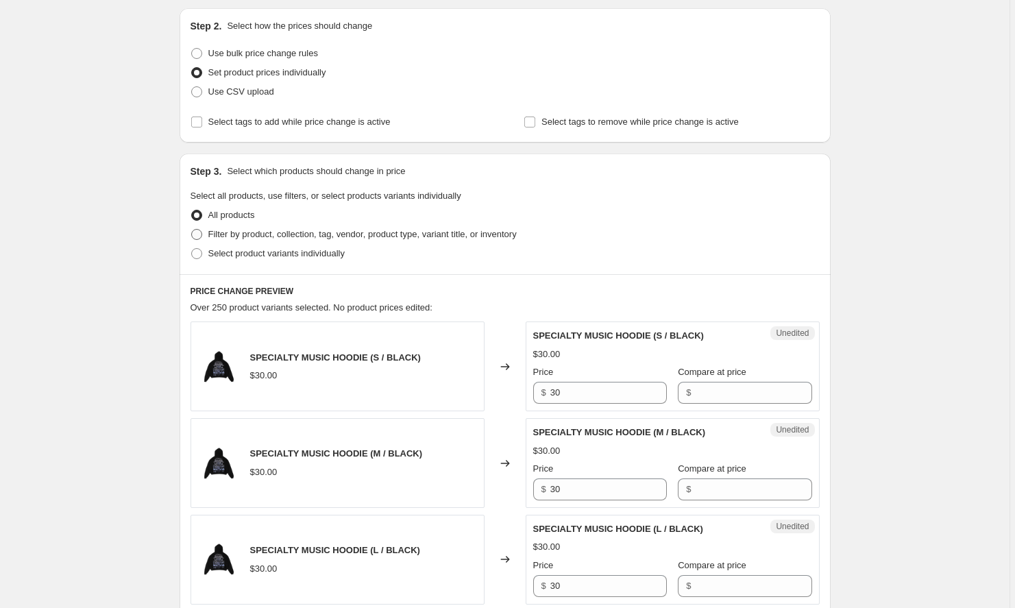
scroll to position [134, 0]
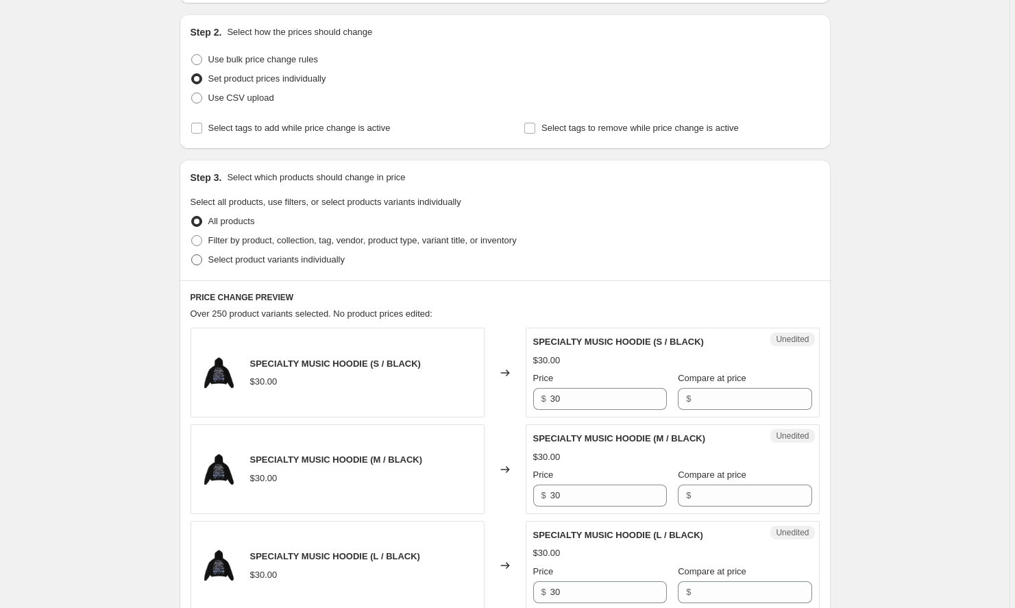
click at [323, 256] on span "Select product variants individually" at bounding box center [276, 259] width 136 height 10
click at [192, 255] on input "Select product variants individually" at bounding box center [191, 254] width 1 height 1
radio input "true"
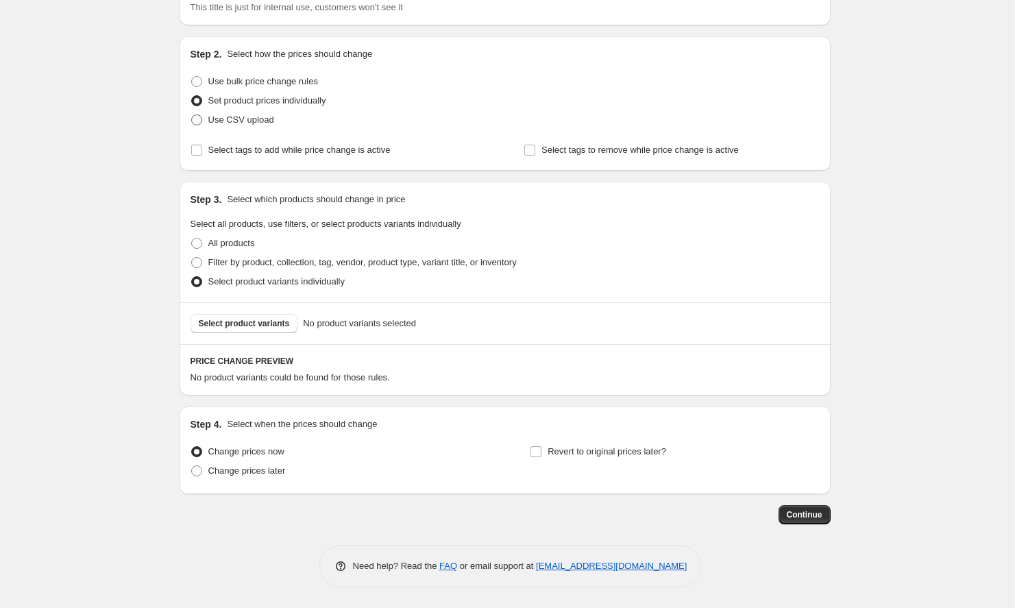
scroll to position [112, 0]
click at [267, 81] on span "Use bulk price change rules" at bounding box center [263, 81] width 110 height 10
click at [192, 77] on input "Use bulk price change rules" at bounding box center [191, 76] width 1 height 1
radio input "true"
select select "percentage"
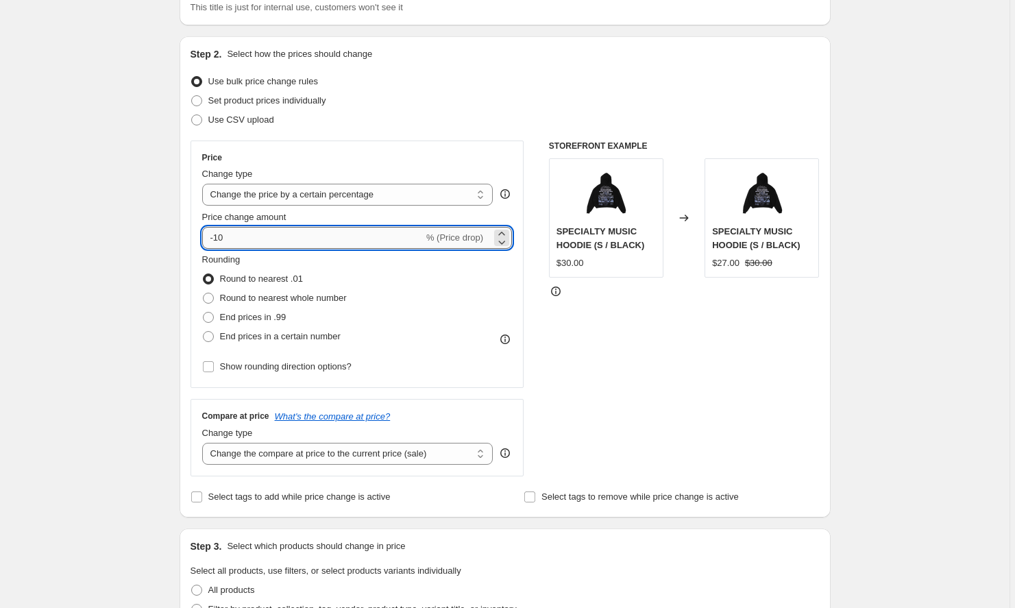
drag, startPoint x: 295, startPoint y: 227, endPoint x: 245, endPoint y: 236, distance: 50.7
click at [245, 236] on input "-10" at bounding box center [312, 238] width 221 height 22
type input "-1"
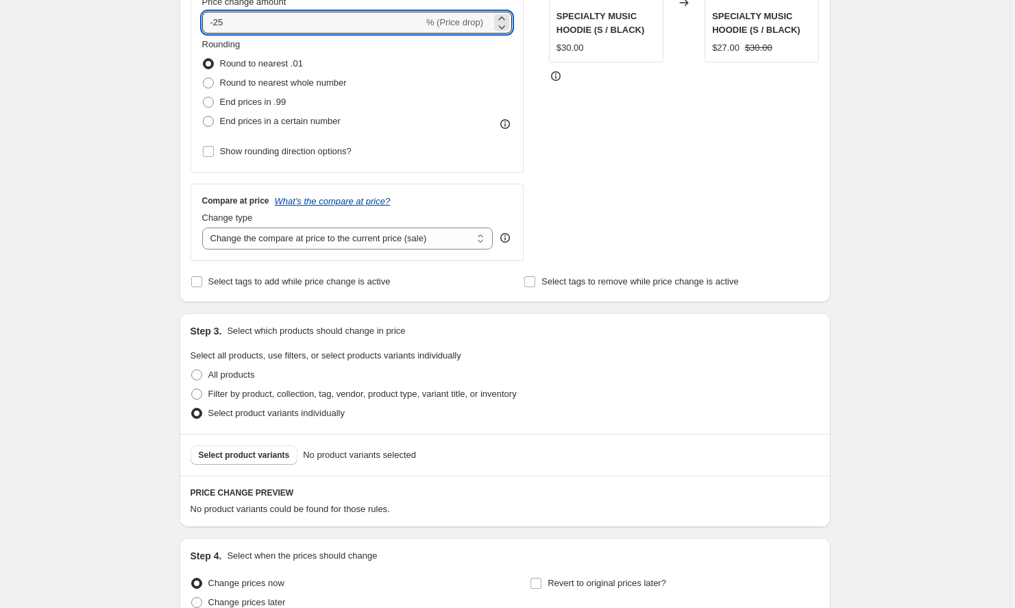
scroll to position [326, 0]
type input "-25"
click at [254, 446] on button "Select product variants" at bounding box center [244, 455] width 108 height 19
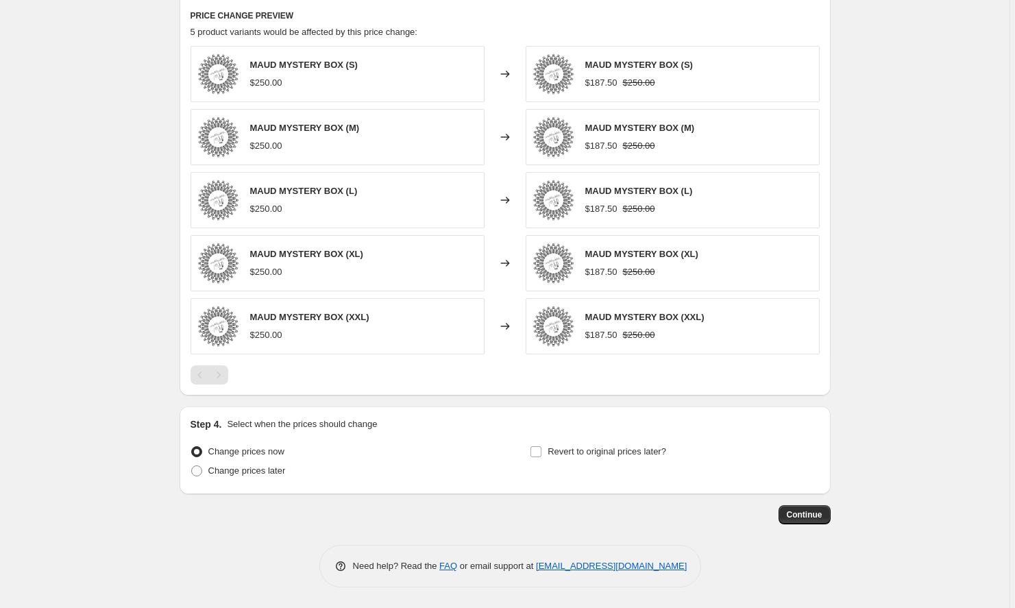
scroll to position [804, 0]
click at [811, 508] on button "Continue" at bounding box center [804, 514] width 52 height 19
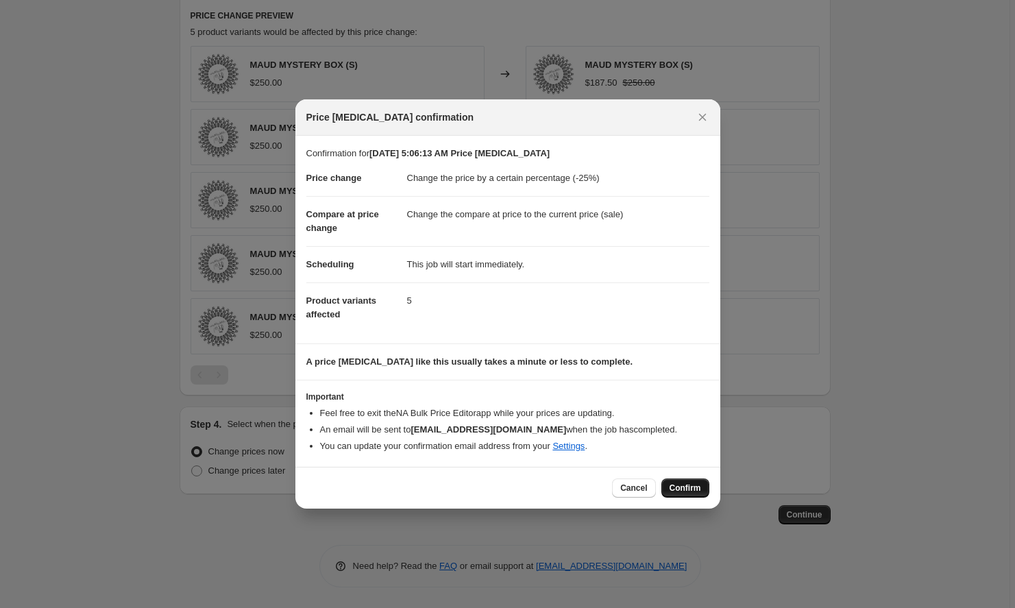
click at [672, 489] on span "Confirm" at bounding box center [685, 487] width 32 height 11
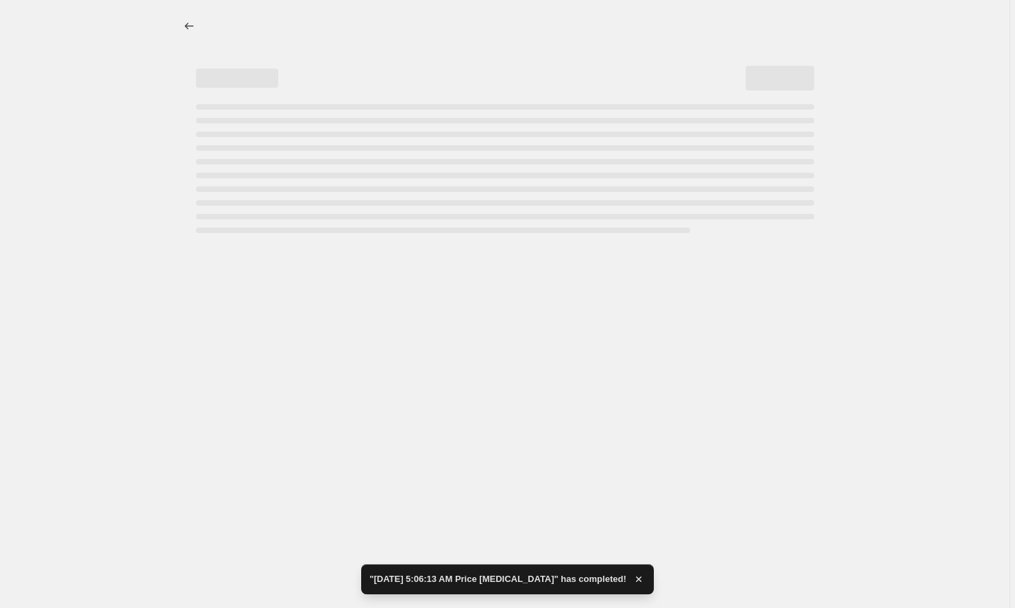
select select "percentage"
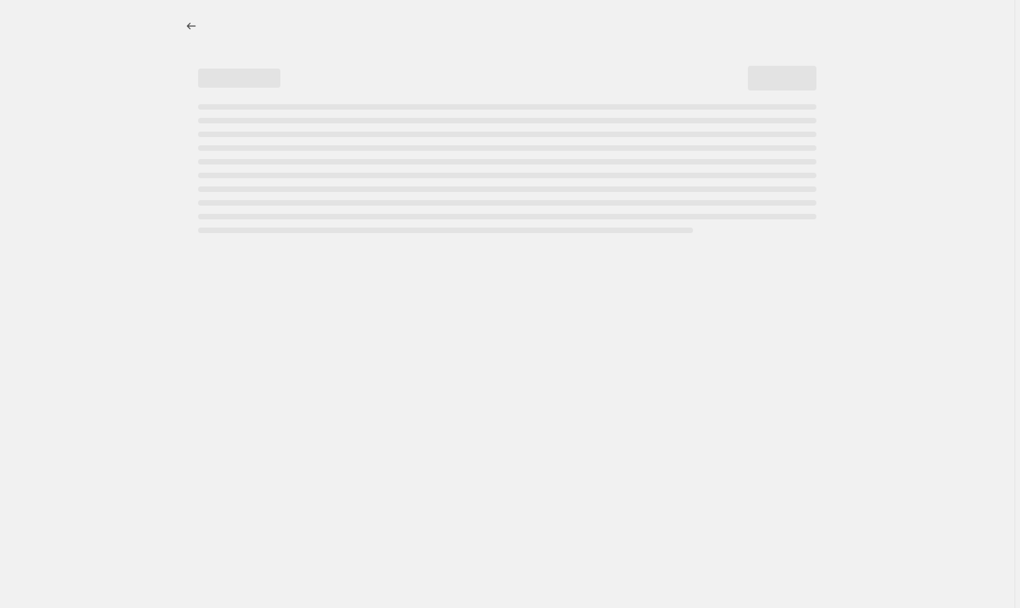
select select "percentage"
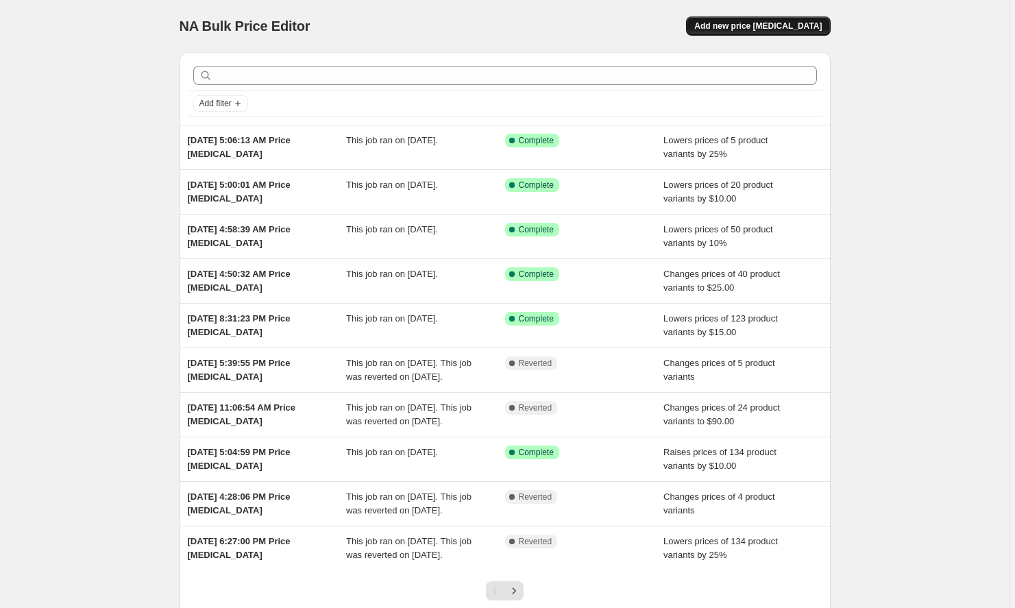
click at [800, 20] on button "Add new price [MEDICAL_DATA]" at bounding box center [758, 25] width 144 height 19
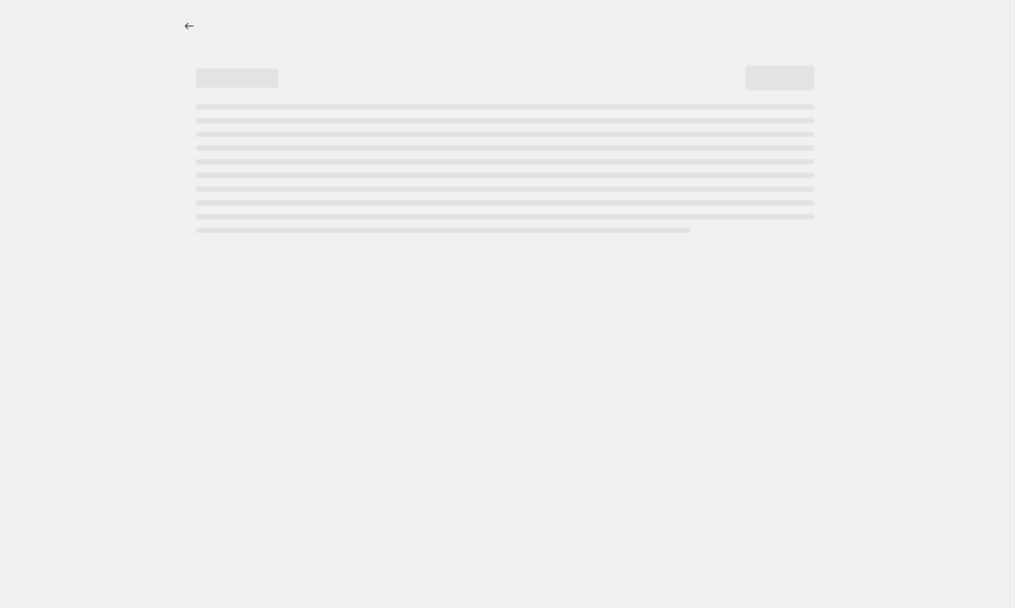
select select "percentage"
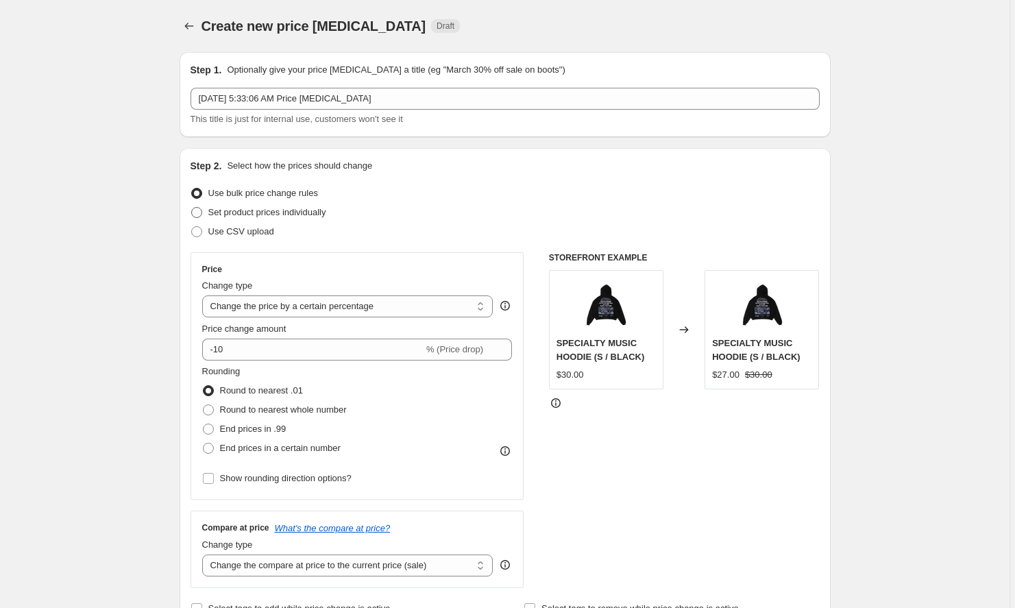
click at [317, 209] on span "Set product prices individually" at bounding box center [267, 212] width 118 height 10
click at [192, 208] on input "Set product prices individually" at bounding box center [191, 207] width 1 height 1
radio input "true"
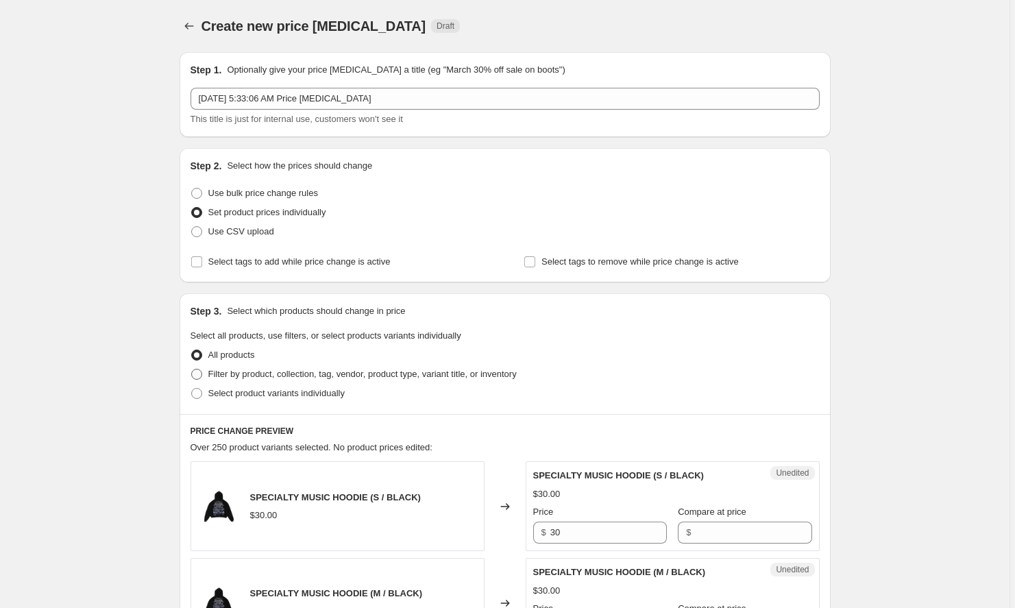
click at [295, 369] on span "Filter by product, collection, tag, vendor, product type, variant title, or inv…" at bounding box center [362, 374] width 308 height 10
click at [192, 369] on input "Filter by product, collection, tag, vendor, product type, variant title, or inv…" at bounding box center [191, 369] width 1 height 1
radio input "true"
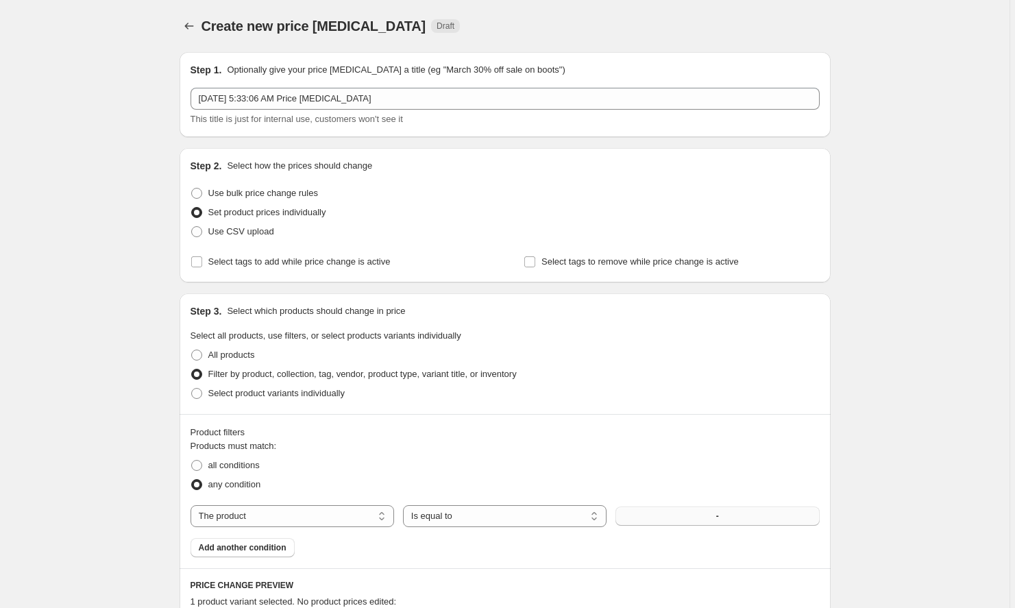
click at [685, 520] on button "-" at bounding box center [716, 515] width 203 height 19
click at [267, 193] on span "Use bulk price change rules" at bounding box center [263, 193] width 110 height 10
click at [192, 188] on input "Use bulk price change rules" at bounding box center [191, 188] width 1 height 1
radio input "true"
select select "percentage"
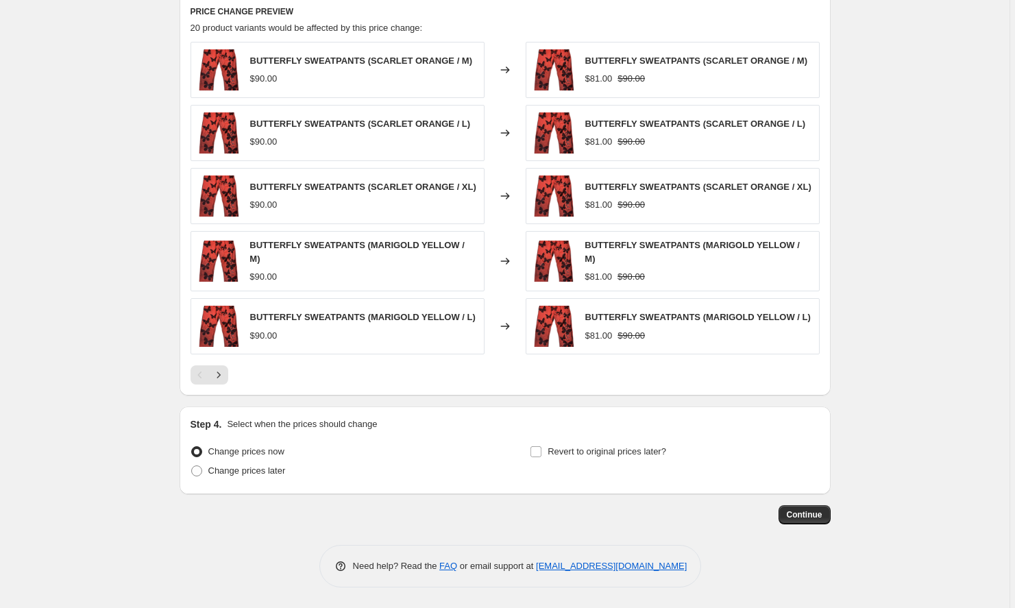
scroll to position [920, 0]
click at [813, 518] on span "Continue" at bounding box center [805, 514] width 36 height 11
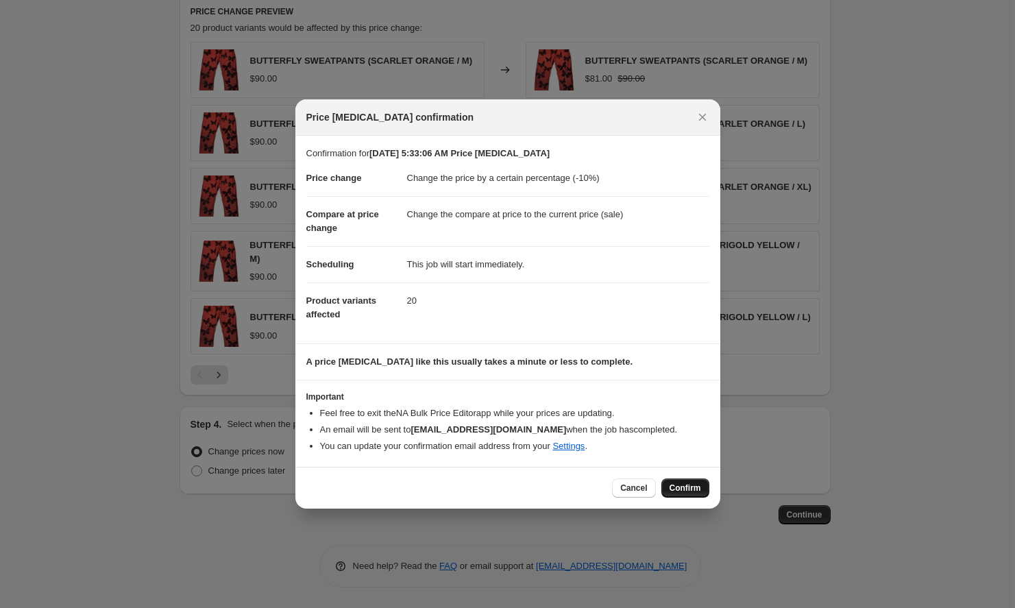
click at [678, 494] on button "Confirm" at bounding box center [685, 487] width 48 height 19
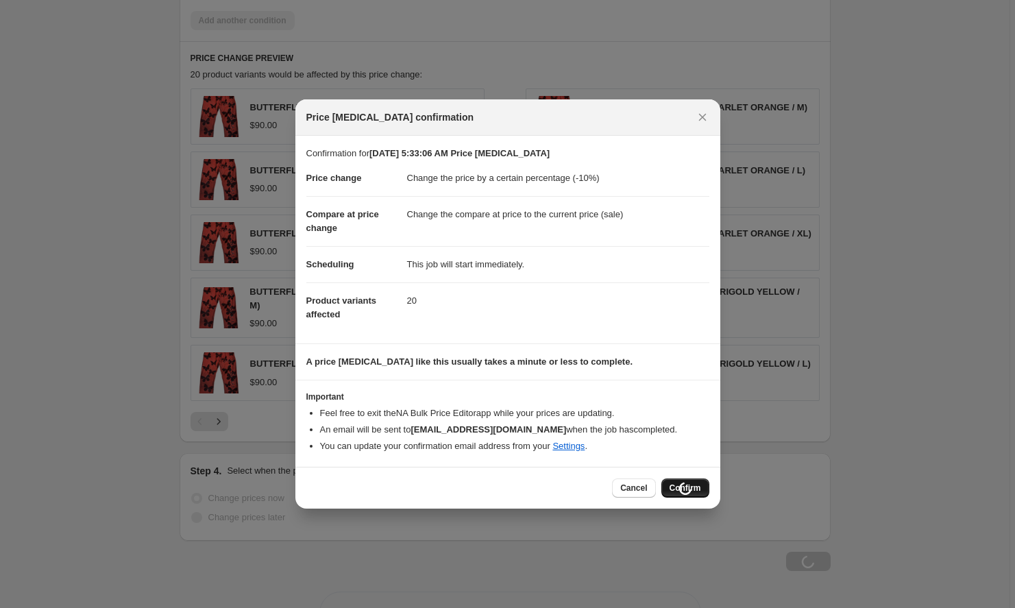
scroll to position [920, 0]
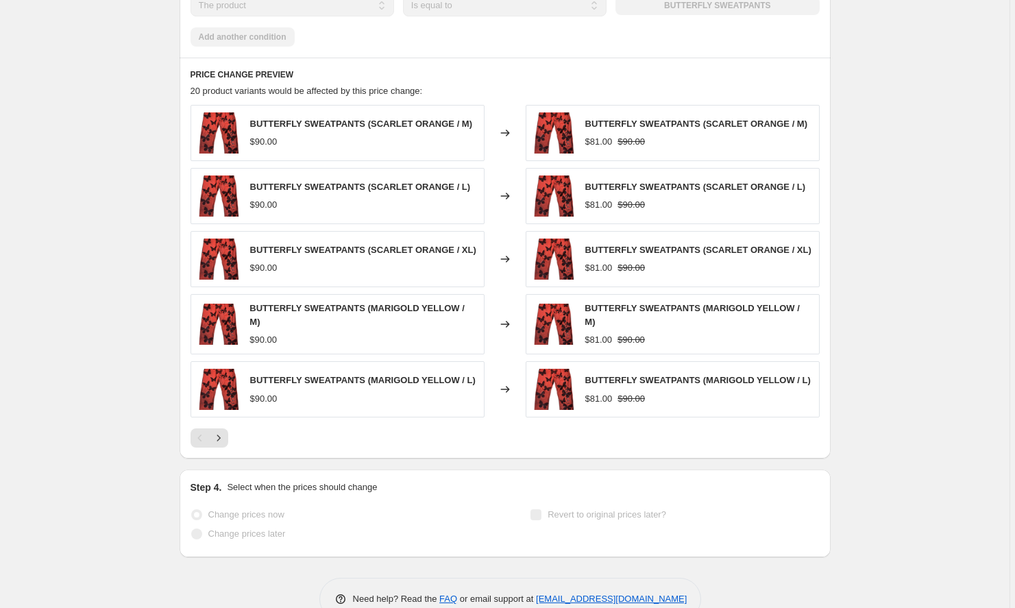
select select "percentage"
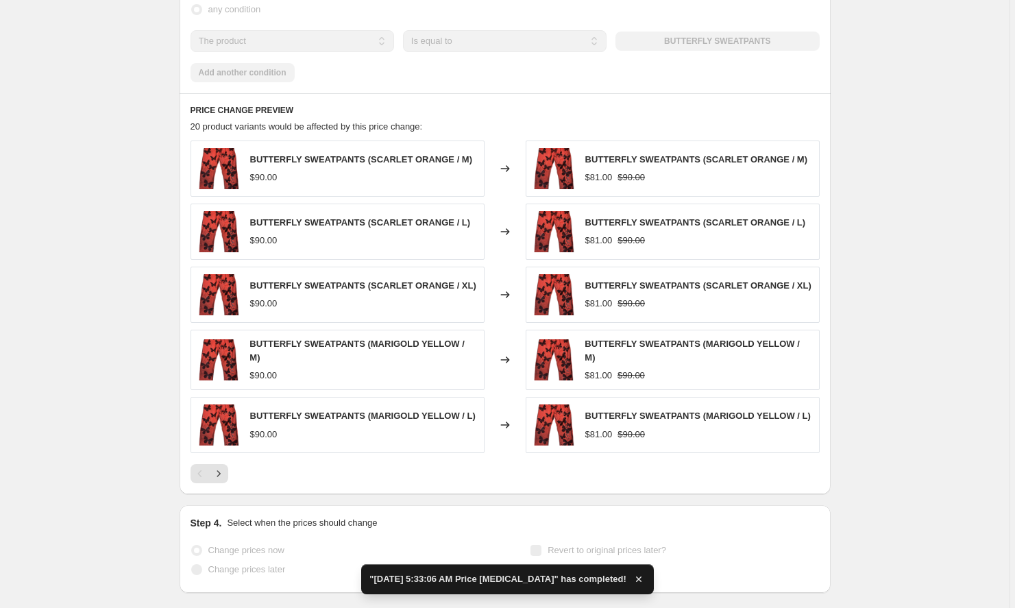
scroll to position [0, 0]
